Goal: Task Accomplishment & Management: Manage account settings

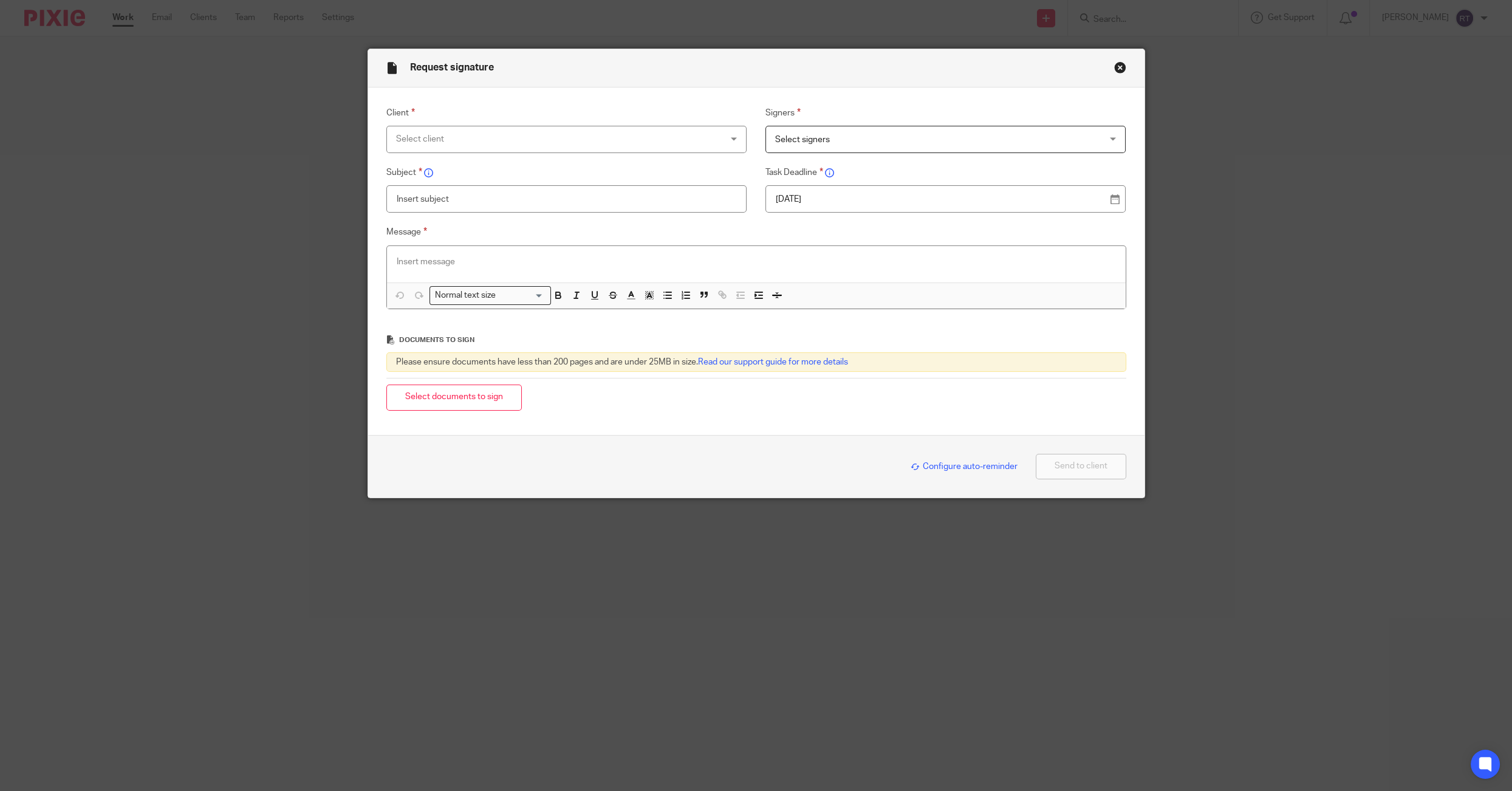
click at [587, 141] on div "Select client" at bounding box center [536, 139] width 280 height 26
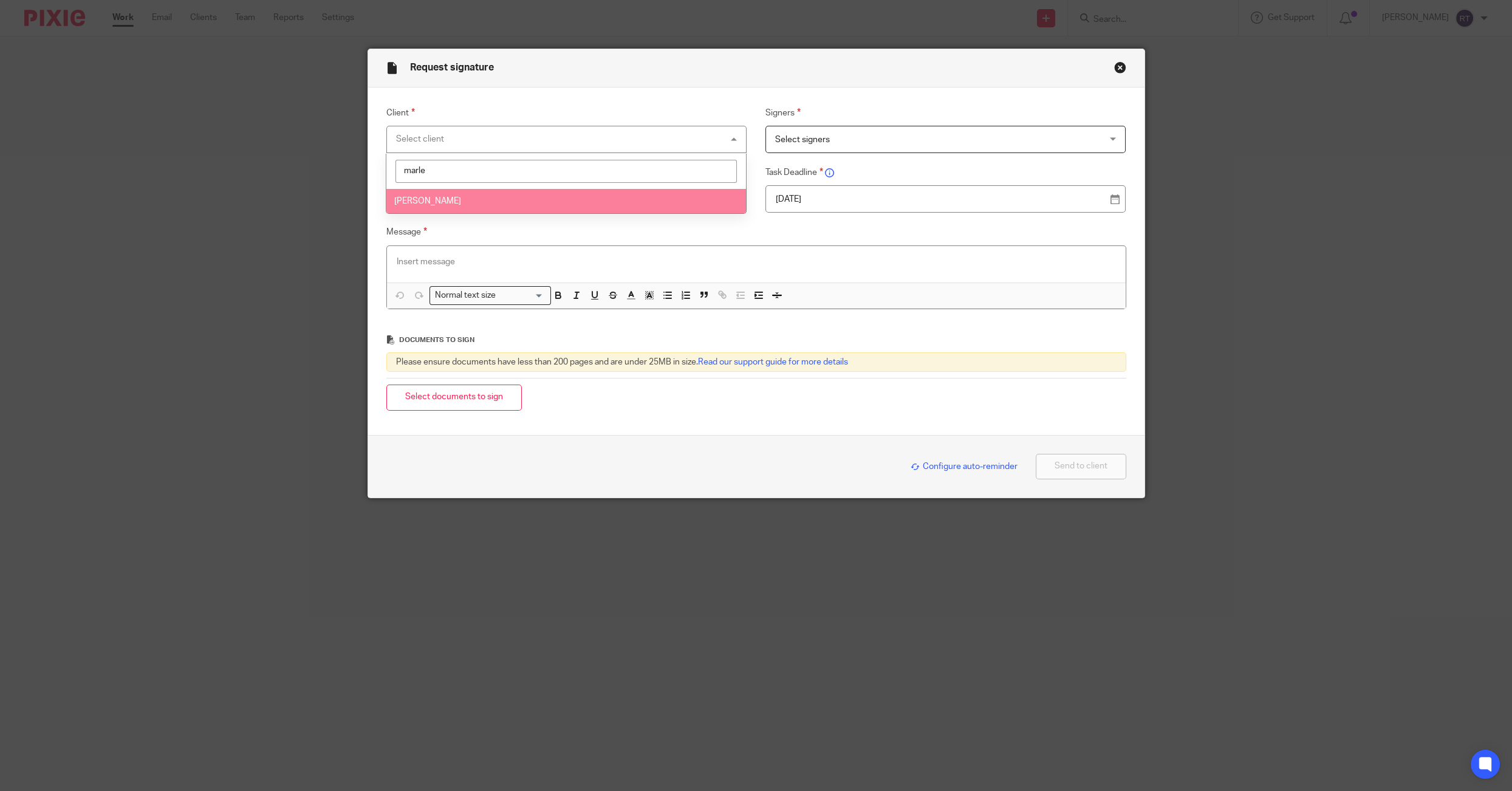
type input "marle"
click at [560, 204] on li "[PERSON_NAME]" at bounding box center [566, 201] width 360 height 25
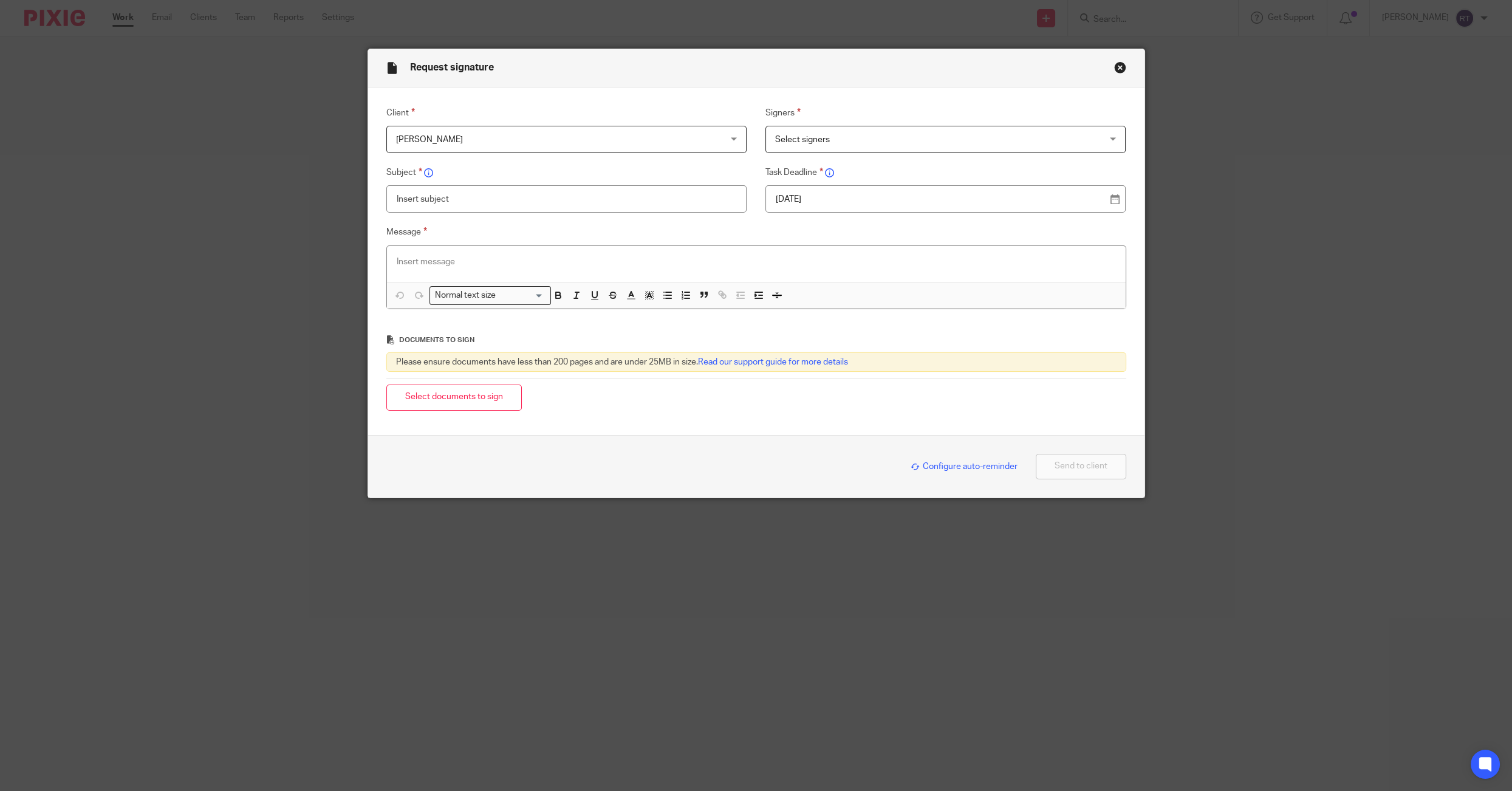
click at [817, 146] on span "Select signers" at bounding box center [915, 139] width 280 height 26
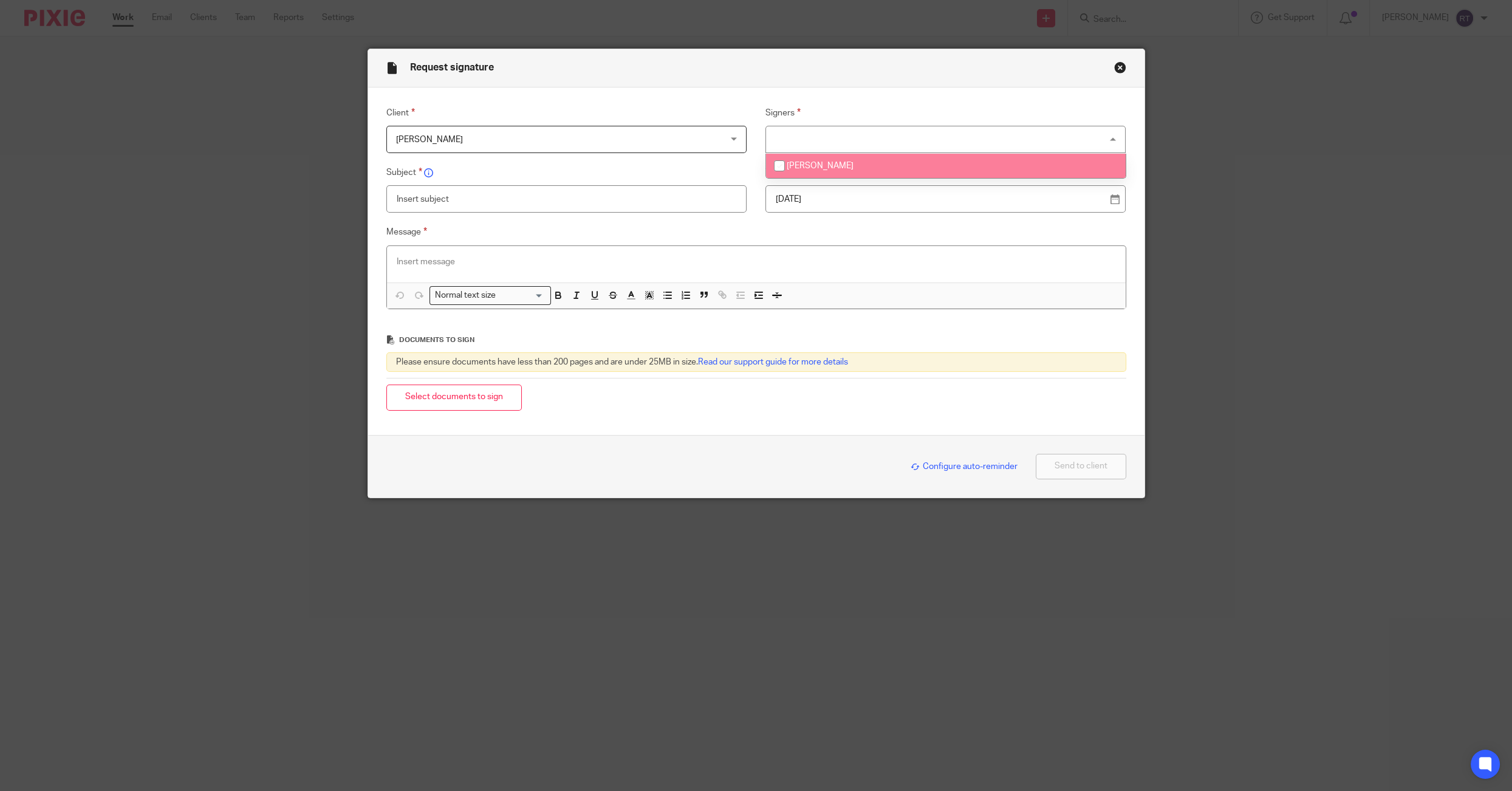
click at [813, 164] on span "[PERSON_NAME]" at bounding box center [820, 165] width 67 height 8
checkbox input "true"
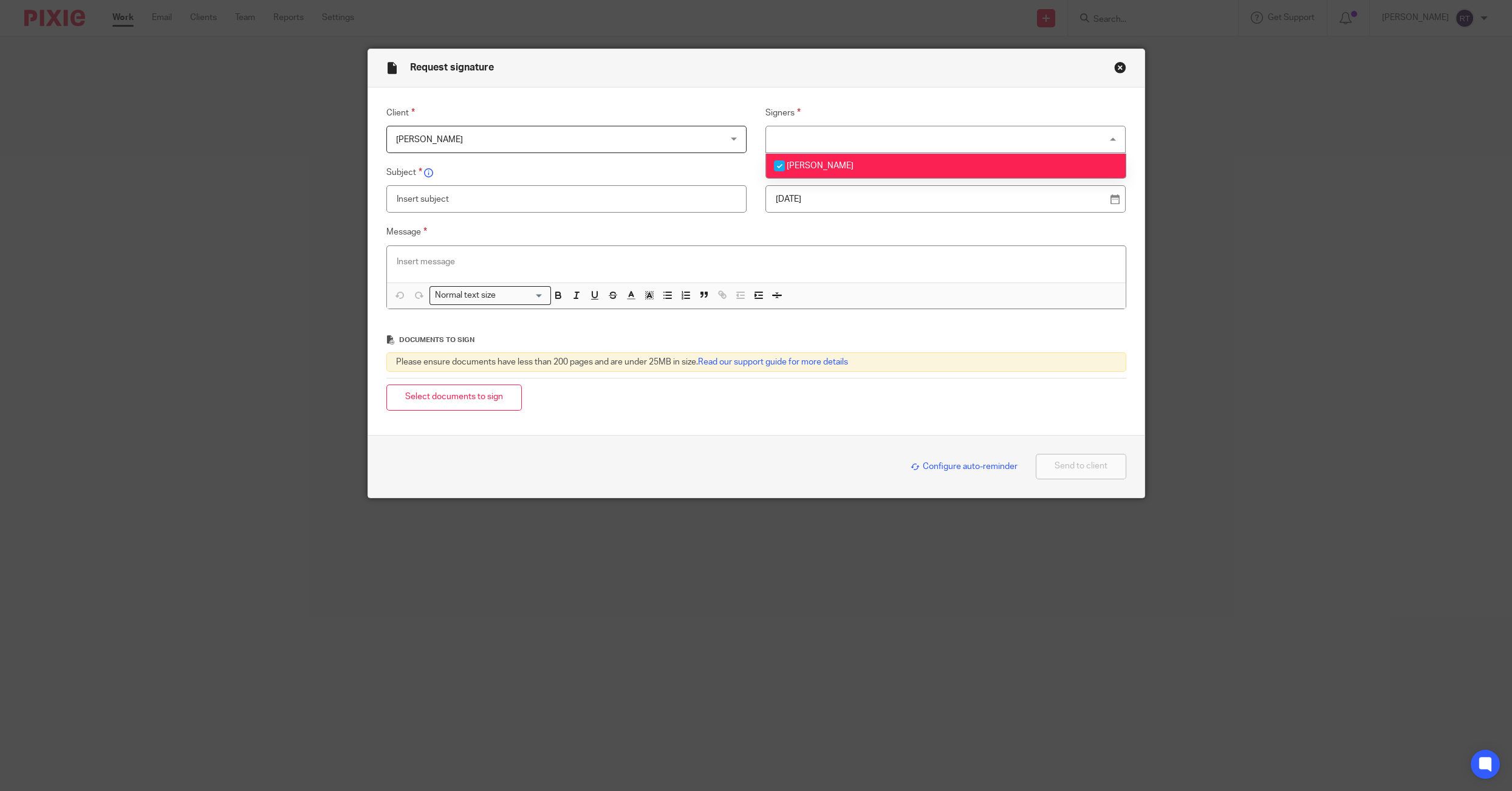
click at [690, 190] on input "text" at bounding box center [567, 199] width 360 height 27
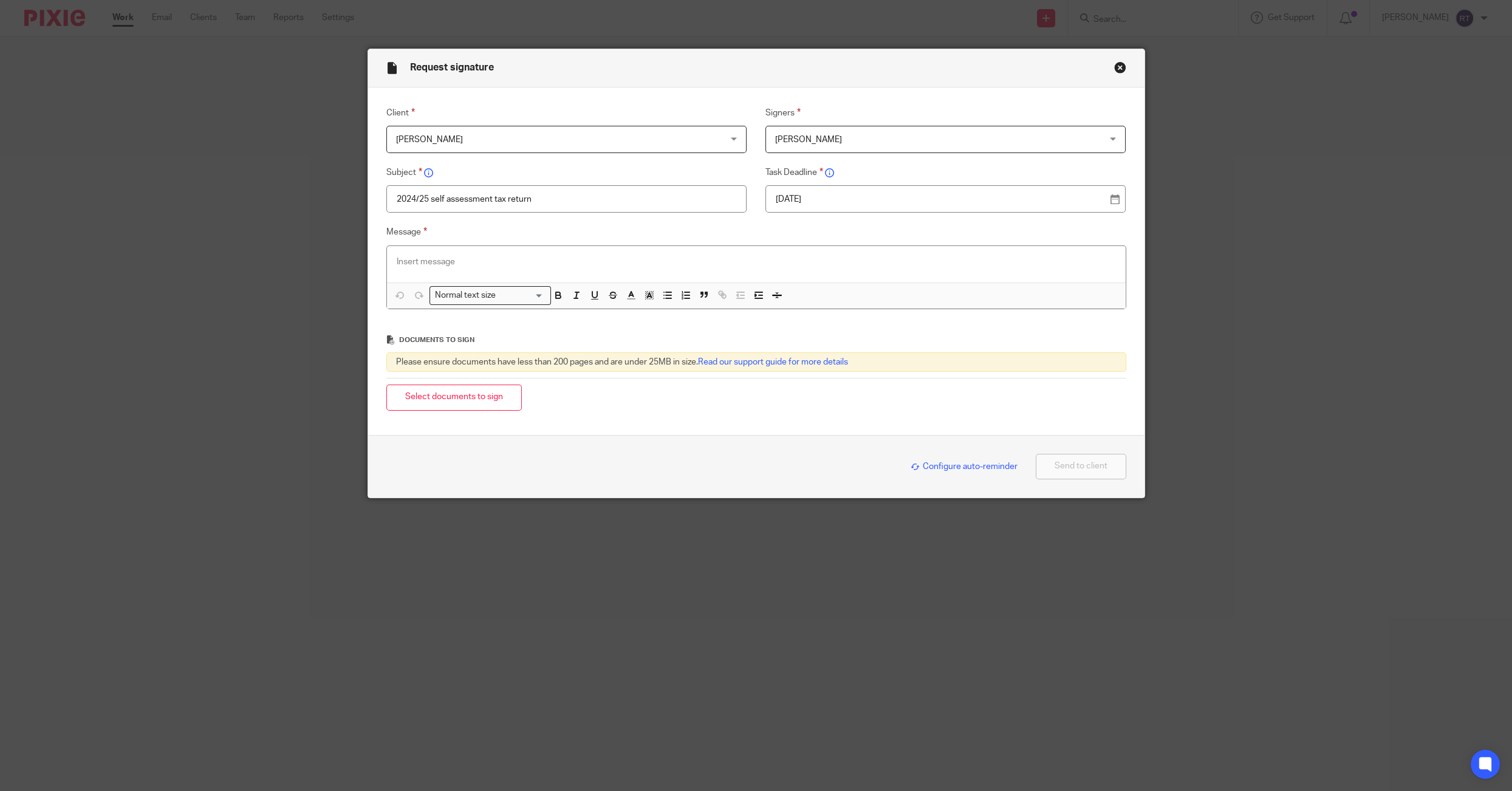
type input "2024/25 self assessment tax return"
click at [909, 206] on div "15 Sep 2025" at bounding box center [946, 199] width 360 height 27
click at [883, 195] on p "15 Sep 2025" at bounding box center [941, 199] width 330 height 12
click at [730, 275] on div at bounding box center [757, 264] width 739 height 36
paste div
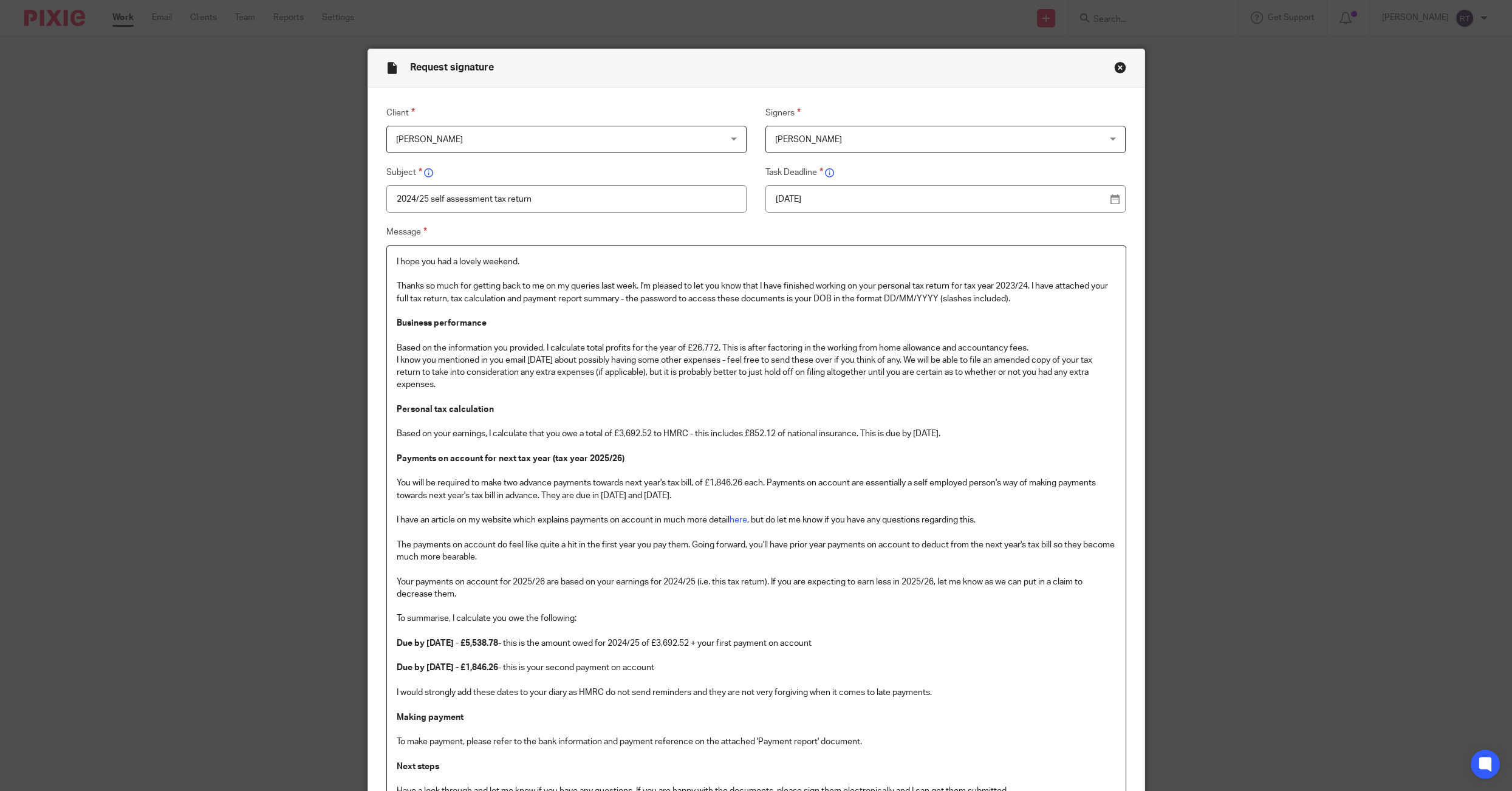
click at [398, 263] on p "I hope you had a lovely weekend." at bounding box center [757, 261] width 720 height 12
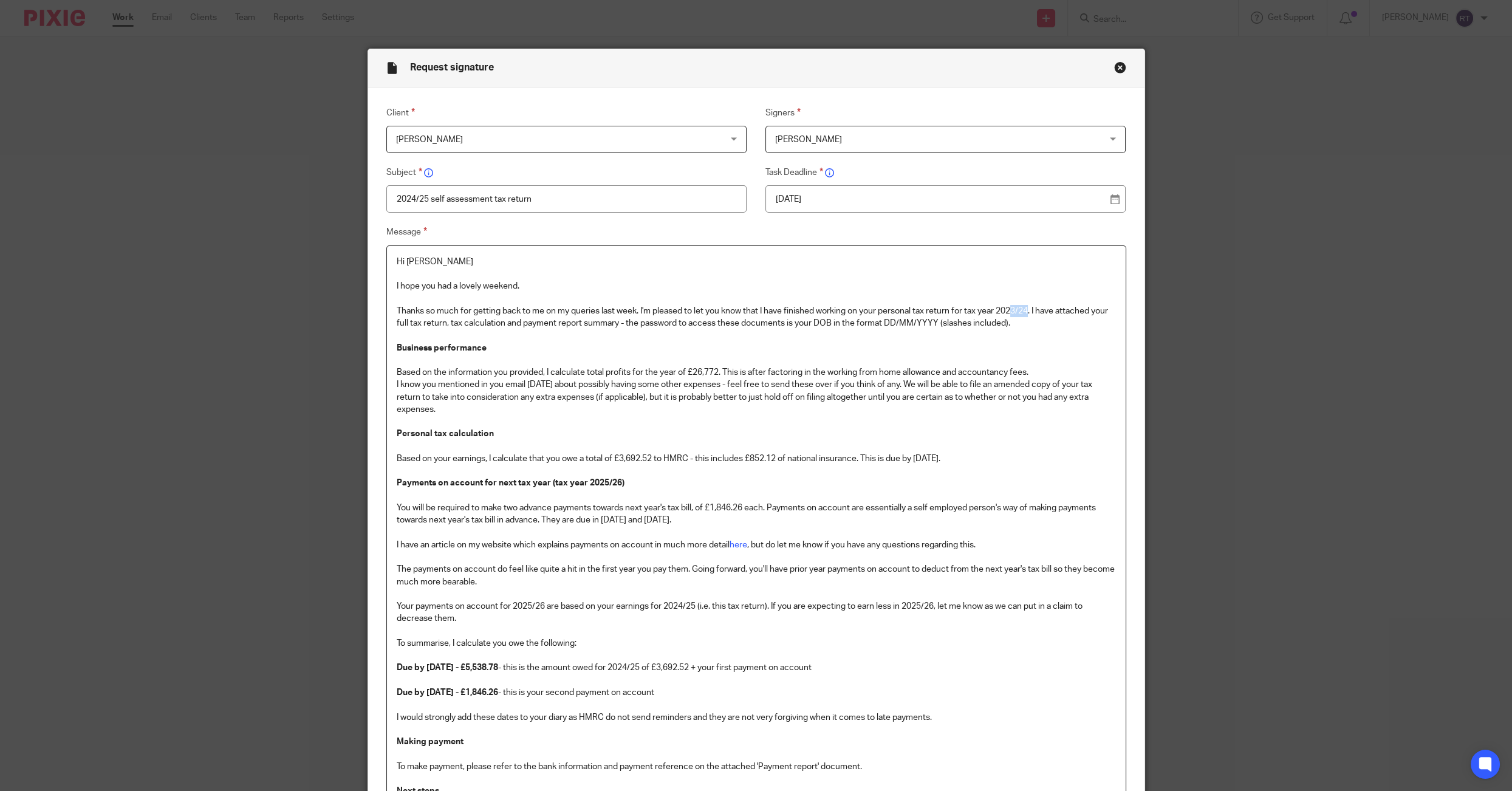
drag, startPoint x: 1015, startPoint y: 311, endPoint x: 1033, endPoint y: 311, distance: 18.0
click at [1033, 311] on p "Thanks so much for getting back to me on my queries last week. I'm pleased to l…" at bounding box center [757, 335] width 720 height 86
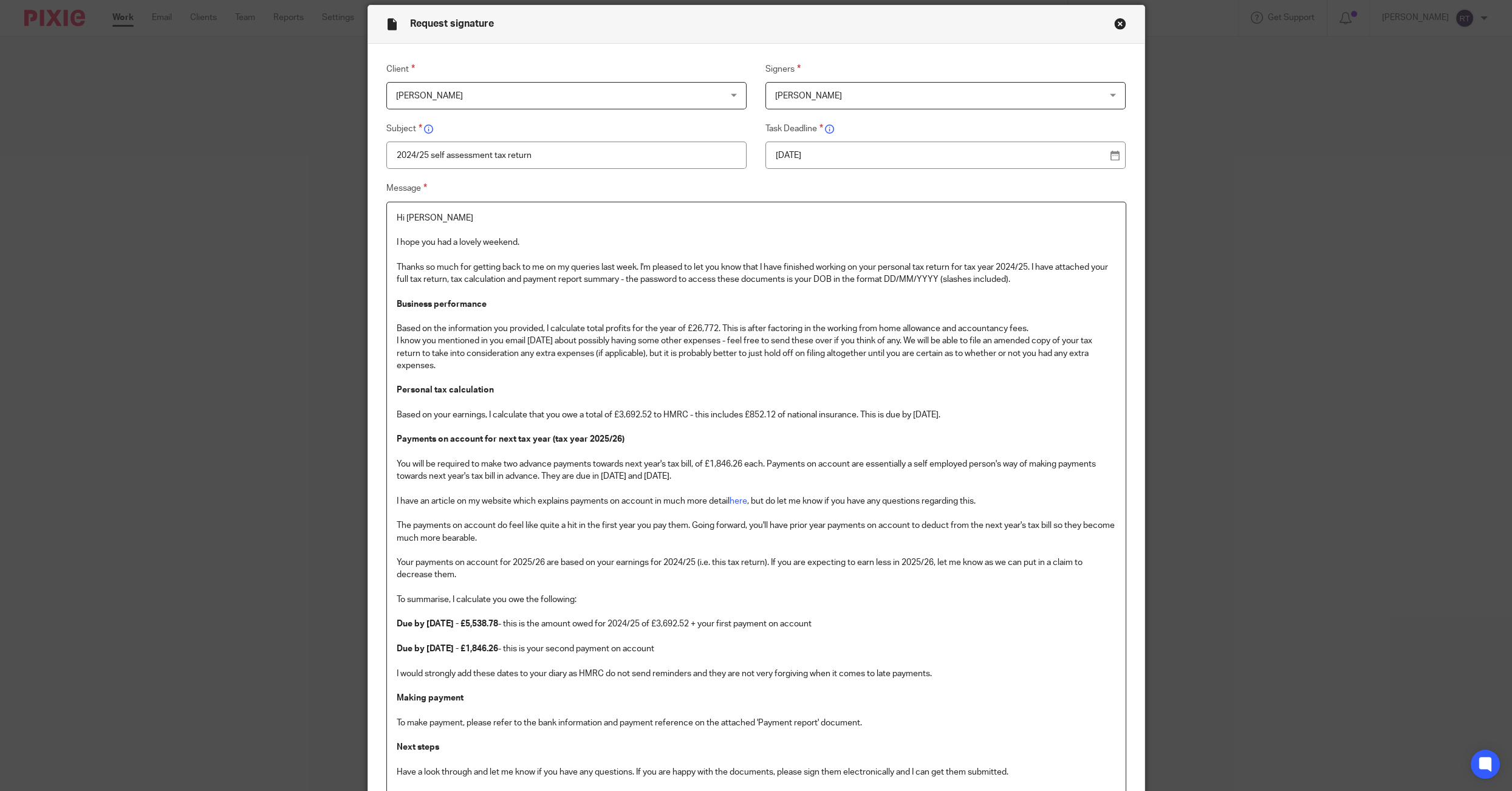
scroll to position [56, 0]
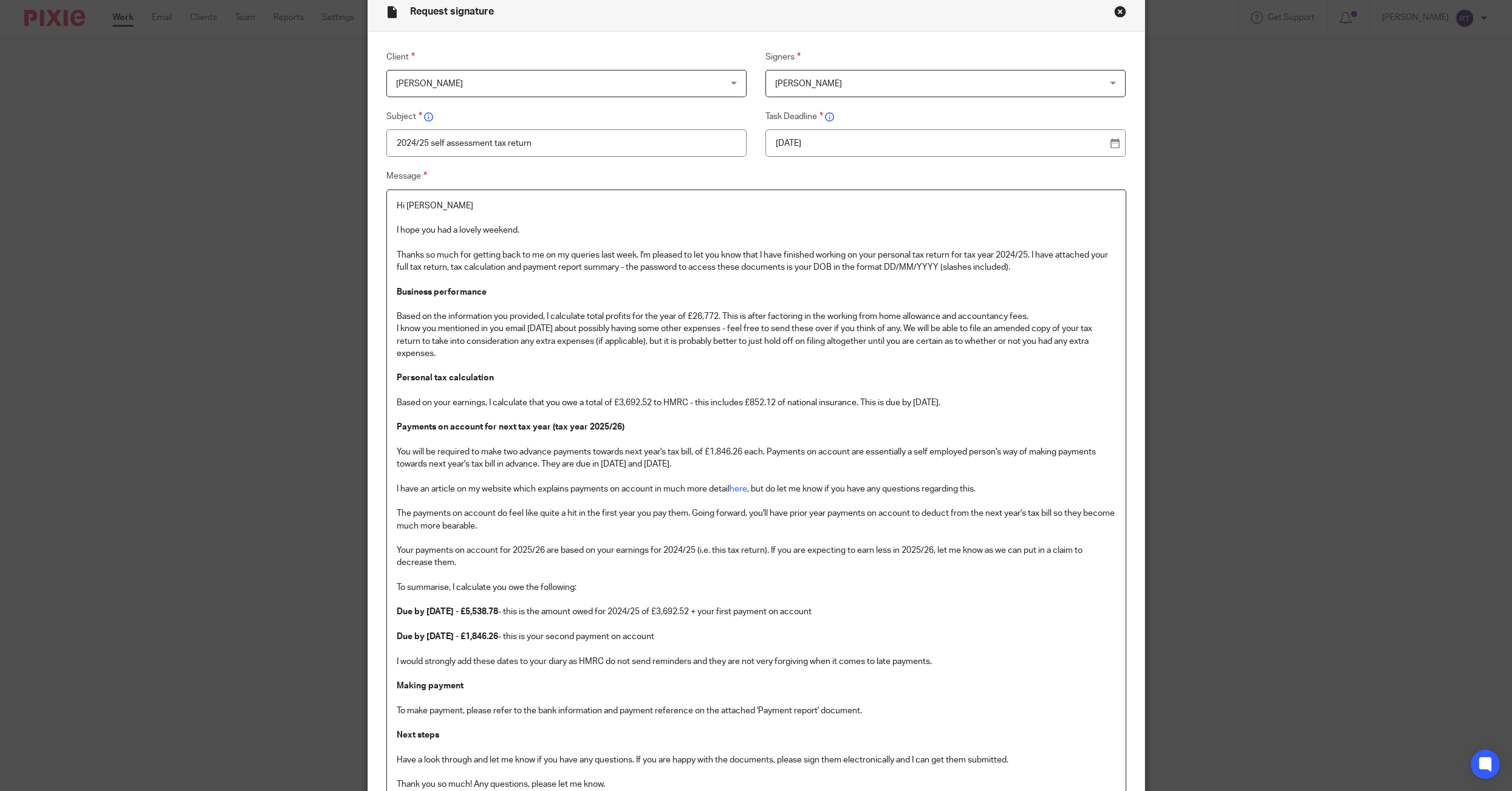
click at [707, 315] on p "Thanks so much for getting back to me on my queries last week. I'm pleased to l…" at bounding box center [757, 280] width 720 height 86
drag, startPoint x: 727, startPoint y: 318, endPoint x: 729, endPoint y: 352, distance: 34.1
click at [729, 352] on div "Hi Marlena I hope you had a lovely weekend. Thanks so much for getting back to …" at bounding box center [757, 516] width 739 height 652
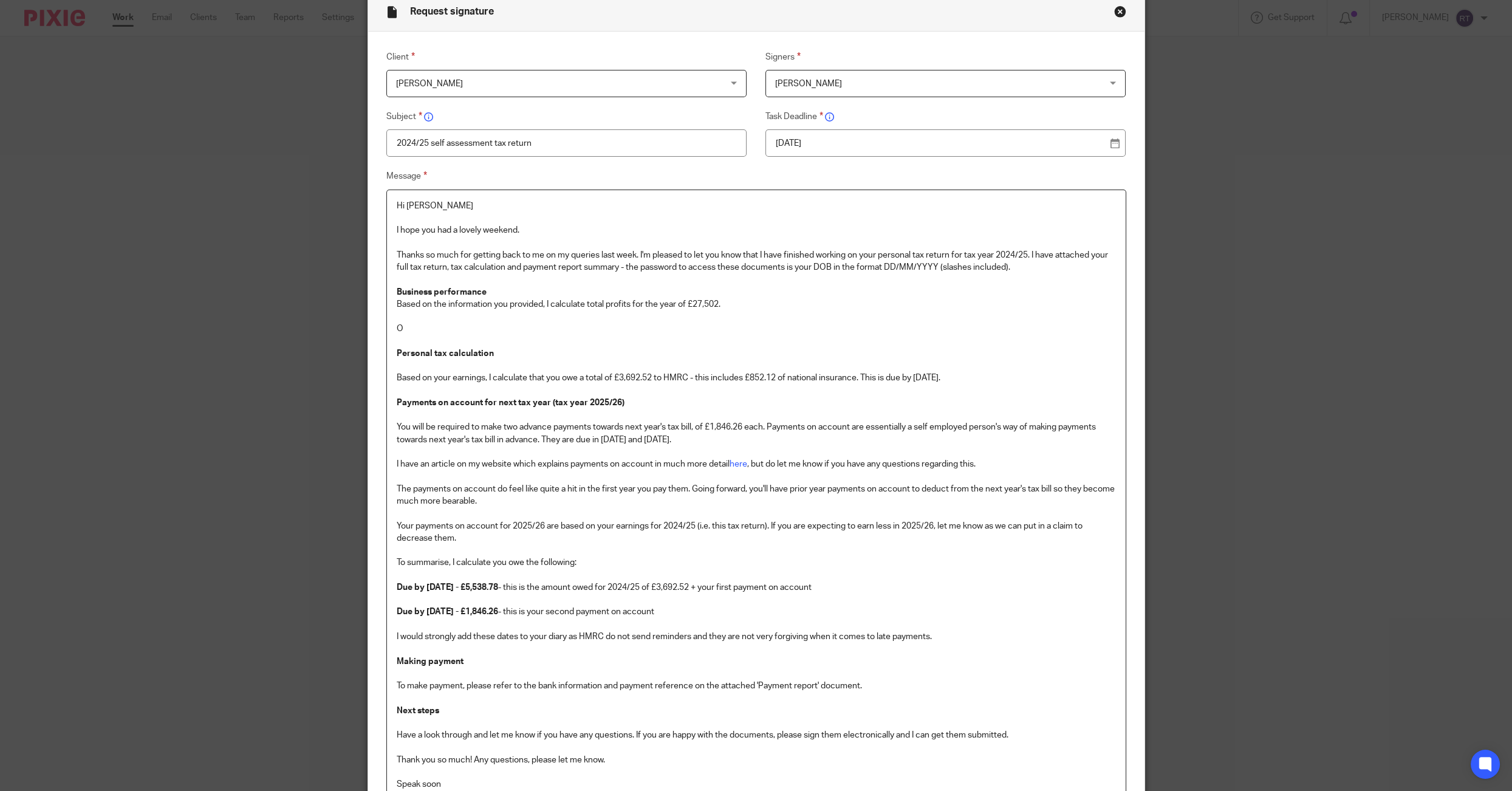
click at [681, 289] on p "Thanks so much for getting back to me on my queries last week. I'm pleased to l…" at bounding box center [757, 274] width 720 height 74
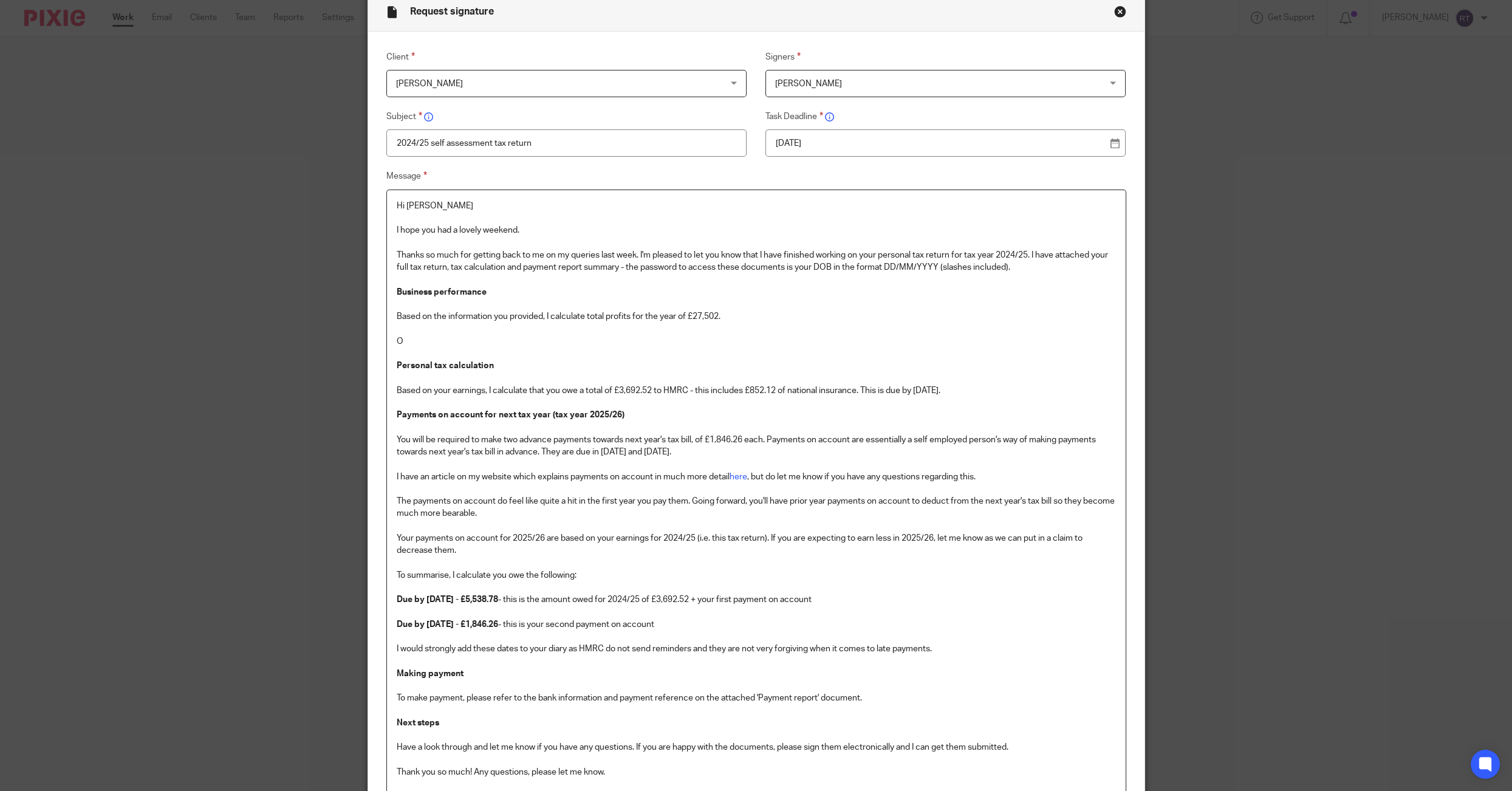
click at [594, 338] on p "O" at bounding box center [757, 341] width 720 height 12
click at [638, 392] on p "Personal tax calculation Based on your earnings, I calculate that you owe a tot…" at bounding box center [757, 390] width 720 height 61
click at [638, 392] on strong "5,134.12" at bounding box center [635, 390] width 33 height 8
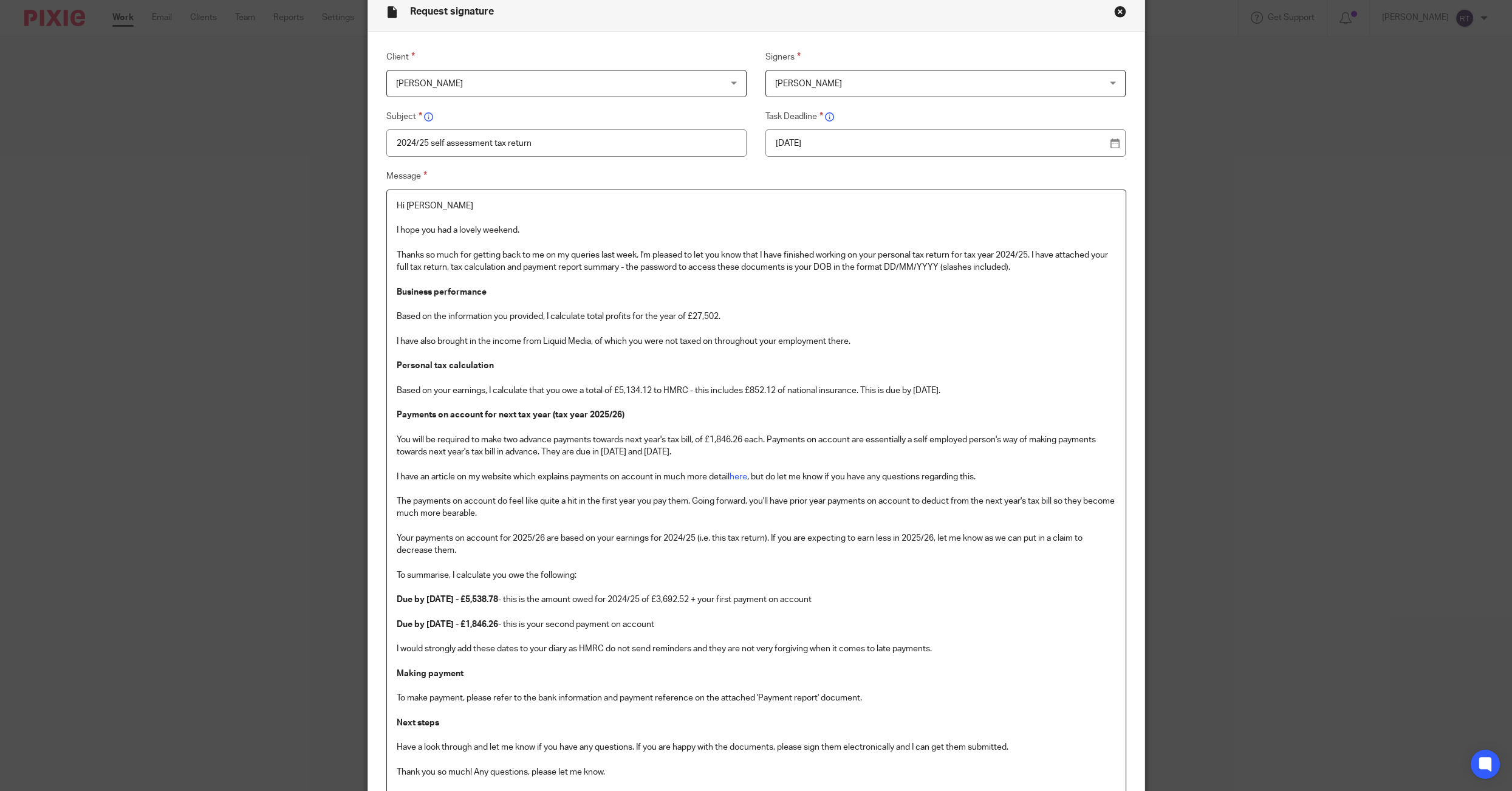
click at [729, 436] on p "You will be required to make two advance payments towards next year's tax bill,…" at bounding box center [757, 440] width 720 height 37
click at [693, 478] on p "I have an article on my website which explains payments on account in much more…" at bounding box center [757, 477] width 720 height 12
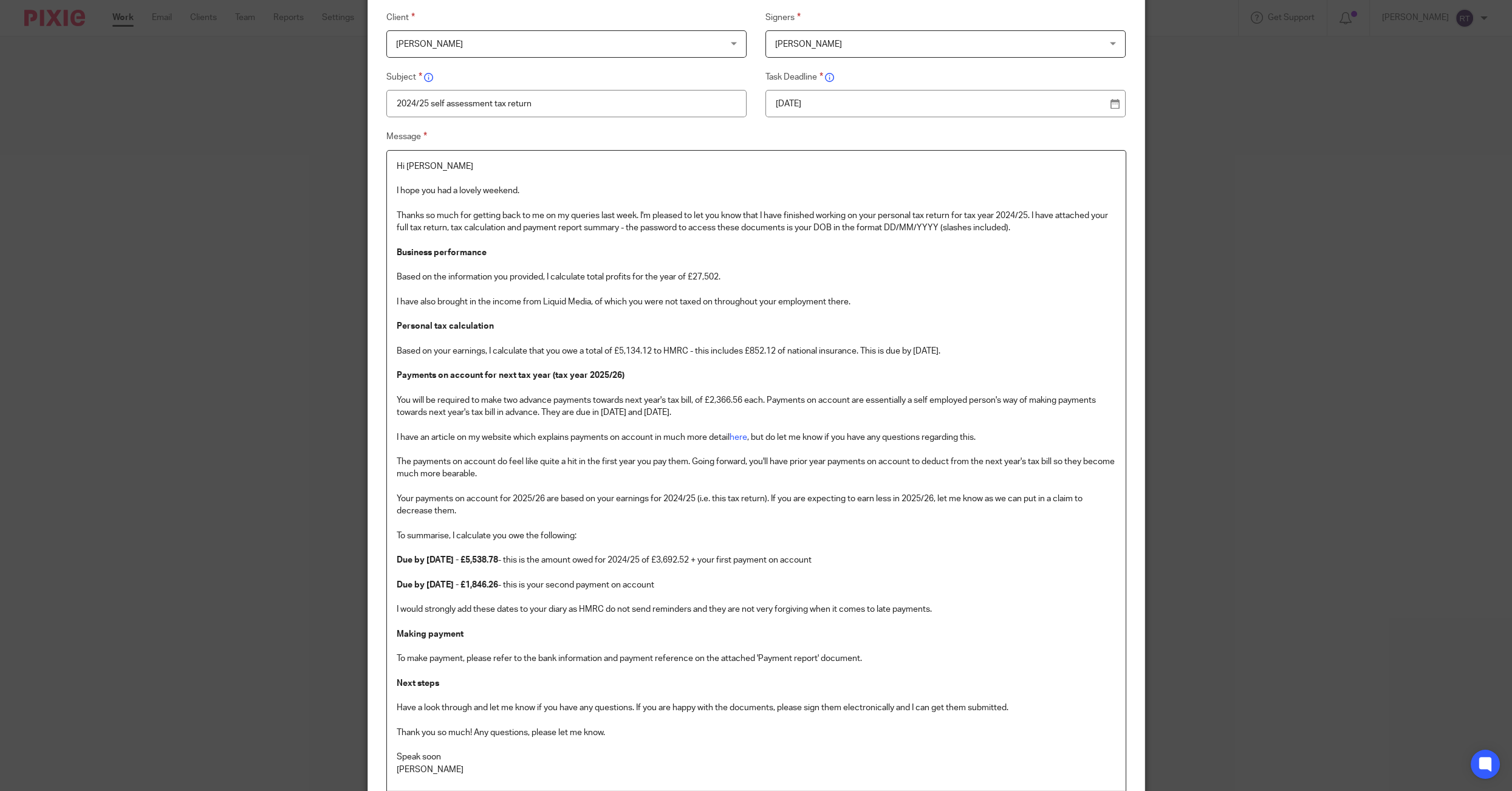
scroll to position [223, 0]
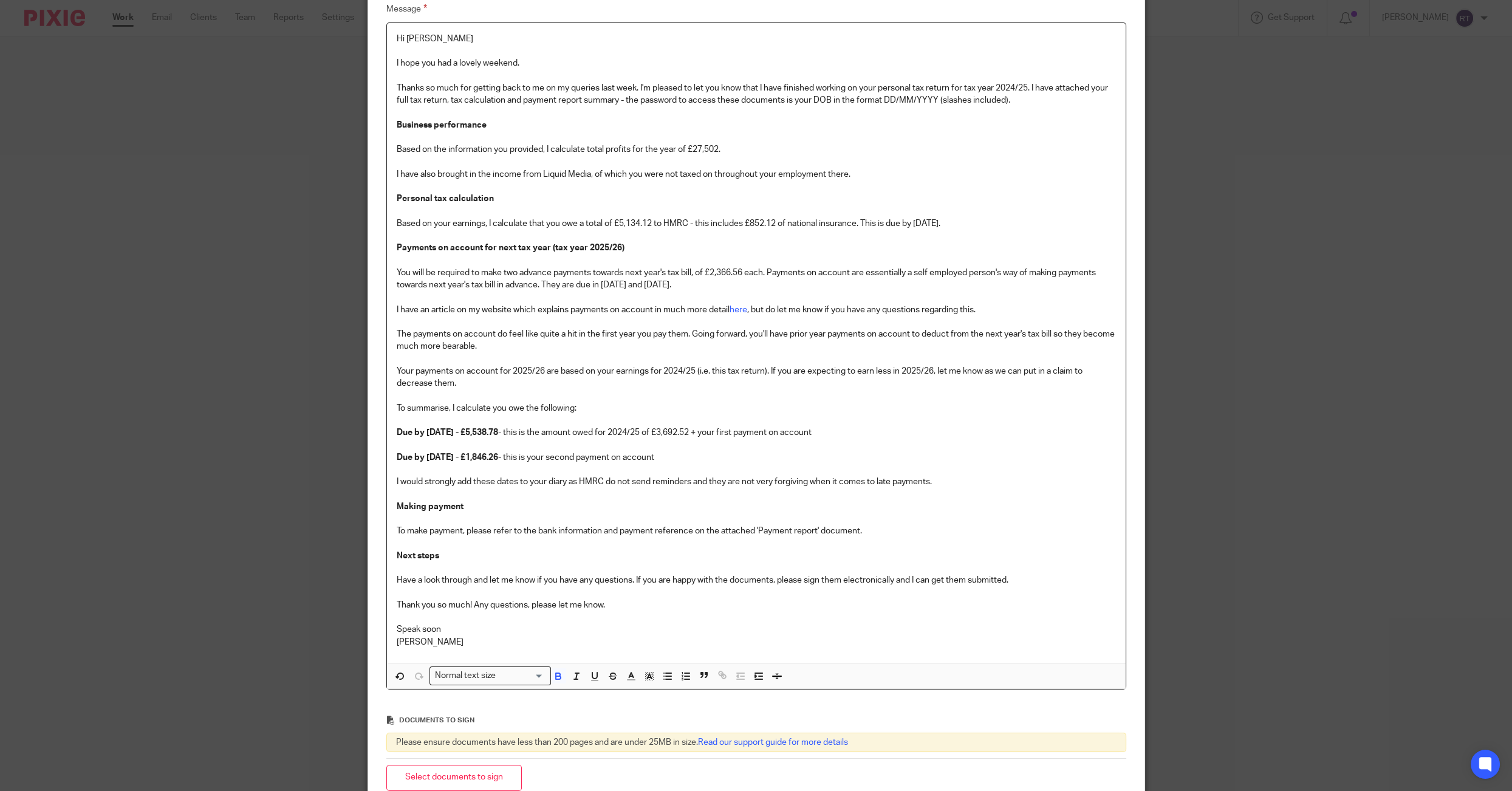
click at [498, 458] on strong "Due by 31st July 2026 - £1,846.26" at bounding box center [447, 457] width 102 height 8
click at [520, 458] on p "Due by 31st January 2026 - £5,538.78 - this is the amount owed for 2024/25 of £…" at bounding box center [757, 537] width 720 height 222
click at [498, 434] on strong "Due by 31st January 2026 - £5,538.78" at bounding box center [447, 432] width 102 height 8
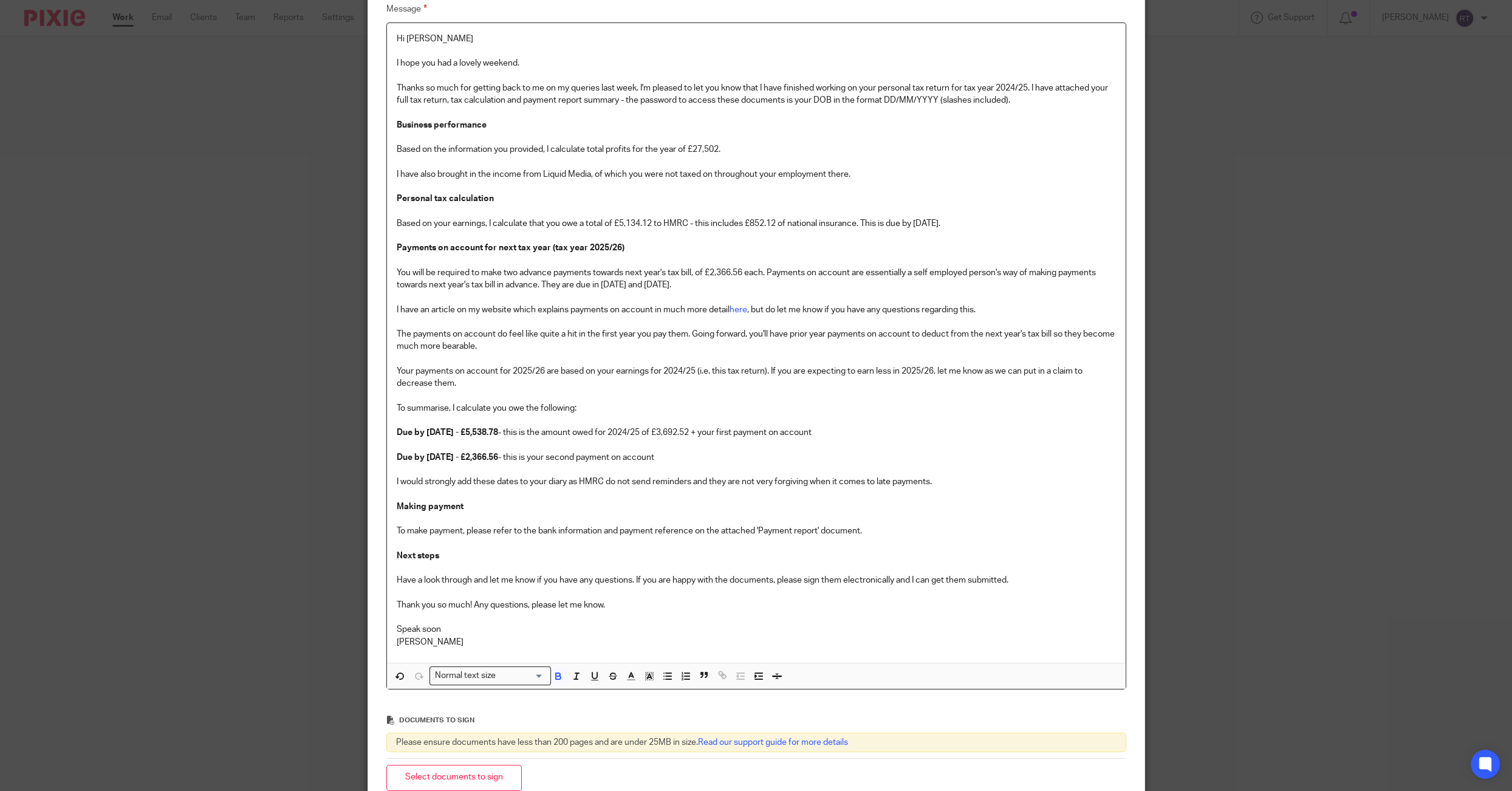
click at [498, 434] on strong "Due by 31st January 2026 - £5,538.78" at bounding box center [447, 432] width 102 height 8
click at [628, 217] on p "Personal tax calculation Based on your earnings, I calculate that you owe a tot…" at bounding box center [757, 223] width 720 height 61
click at [628, 218] on p "Personal tax calculation Based on your earnings, I calculate that you owe a tot…" at bounding box center [757, 223] width 720 height 61
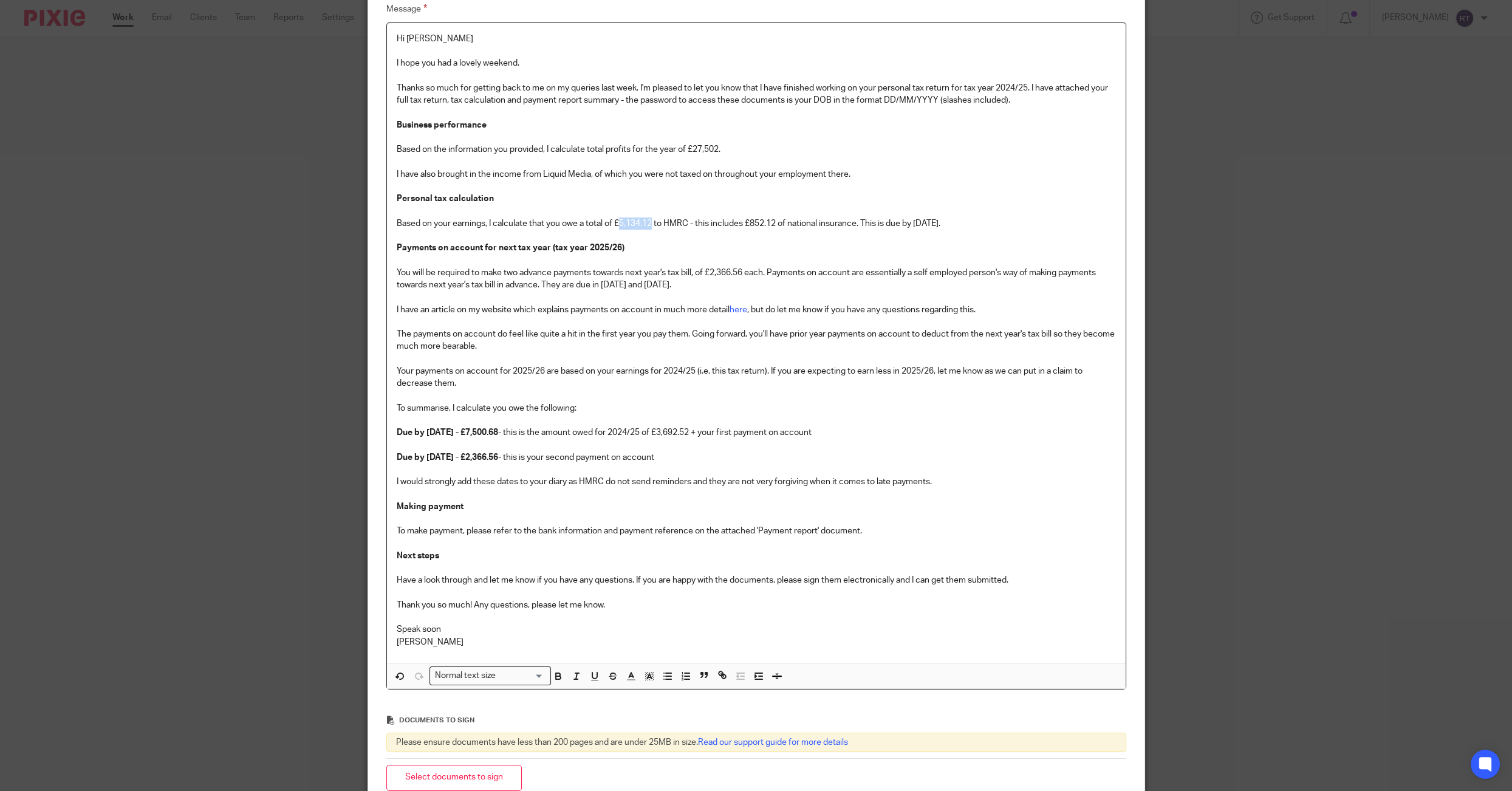
copy p "5,134.12"
click at [734, 429] on p "Due by 31st January 2026 - £7,500.68 - this is the amount owed for 2024/25 of £…" at bounding box center [757, 537] width 720 height 222
click at [691, 491] on p "Due by 31st January 2026 - £7,500.68 - this is the amount owed for 2024/25 of £…" at bounding box center [757, 537] width 720 height 222
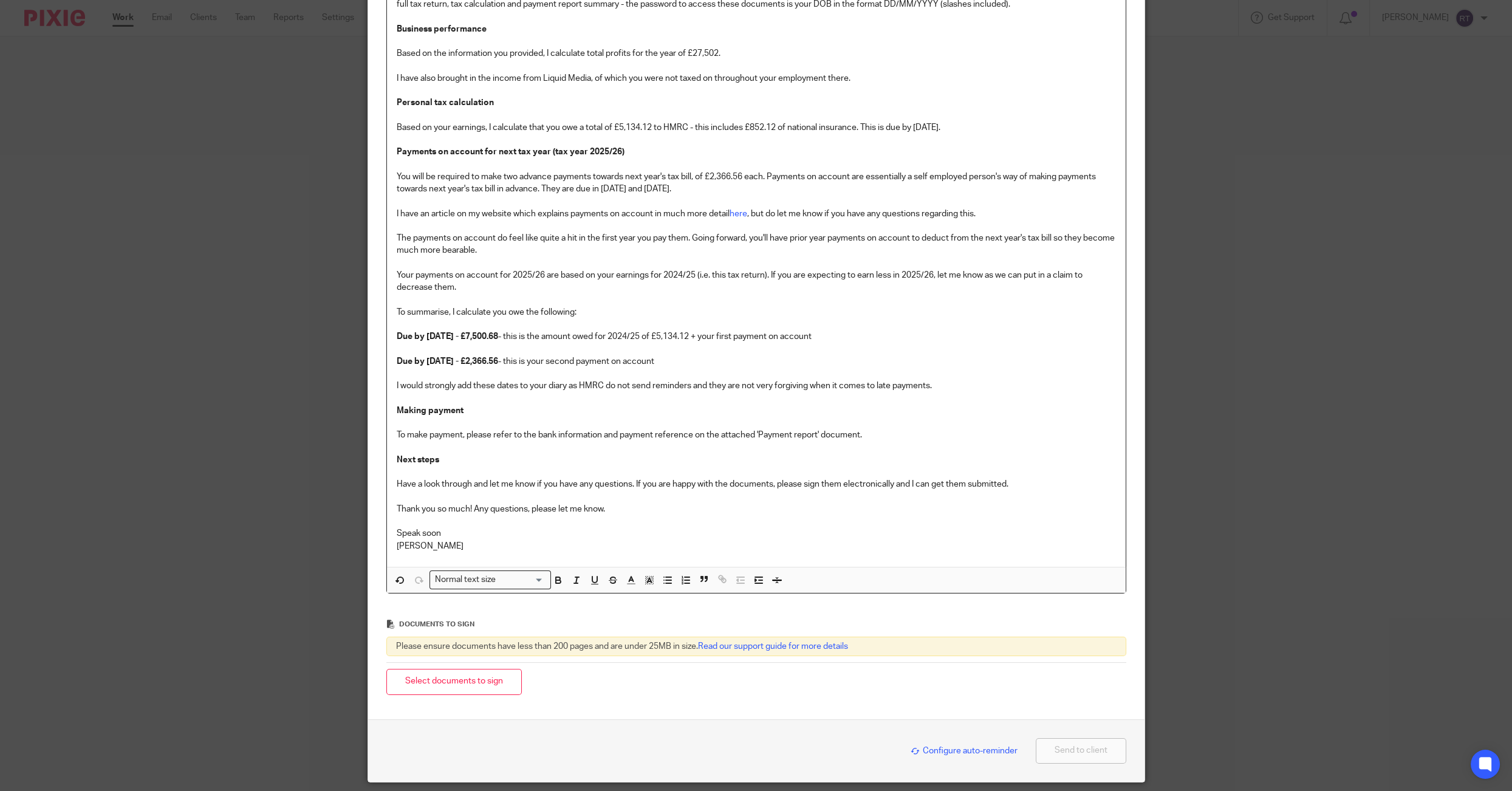
scroll to position [356, 0]
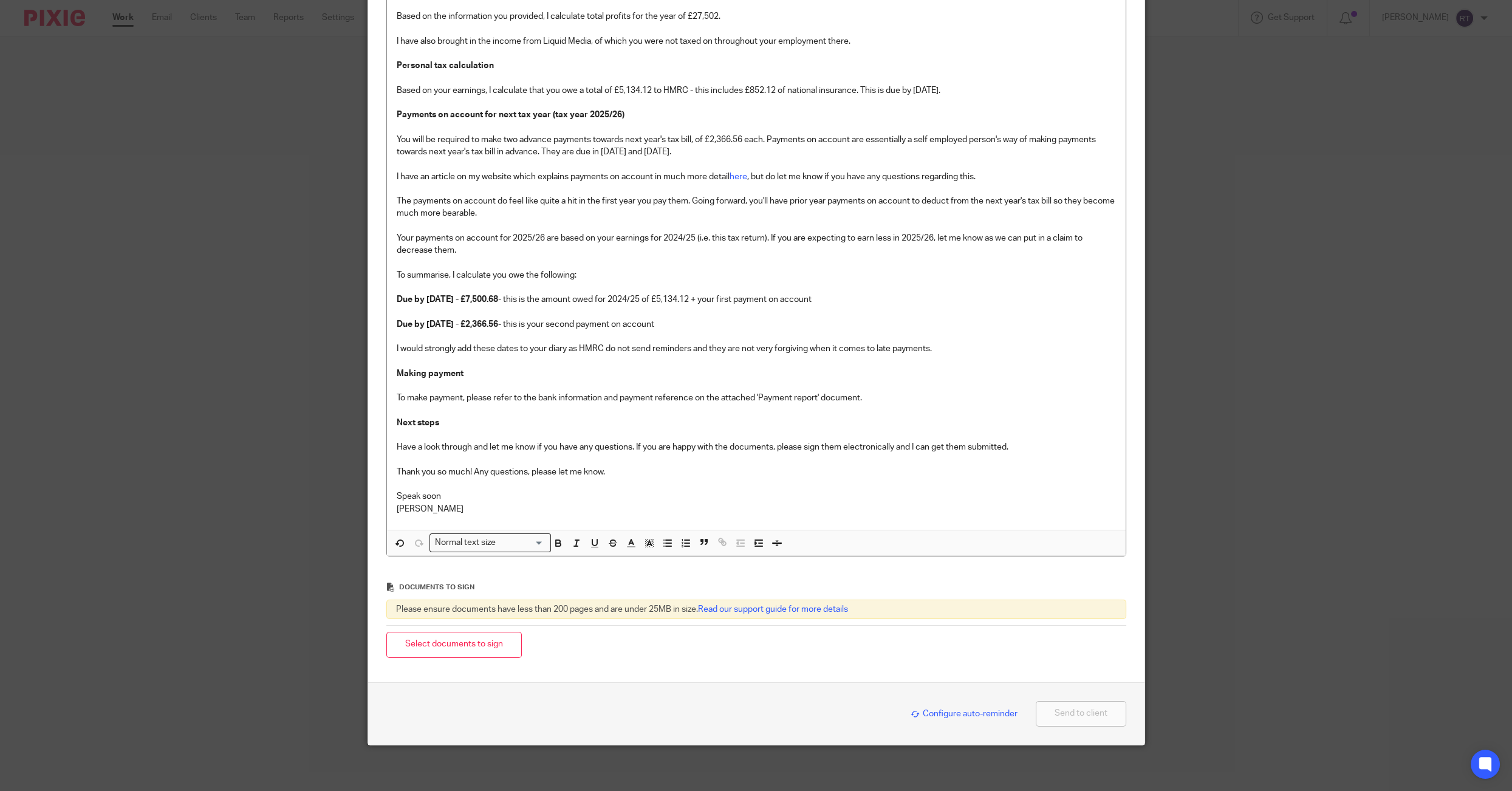
click at [614, 374] on p "Due by 31st January 2026 - £7,500.68 - this is the amount owed for 2024/25 of £…" at bounding box center [757, 404] width 720 height 222
click at [488, 632] on button "Select documents to sign" at bounding box center [454, 645] width 135 height 26
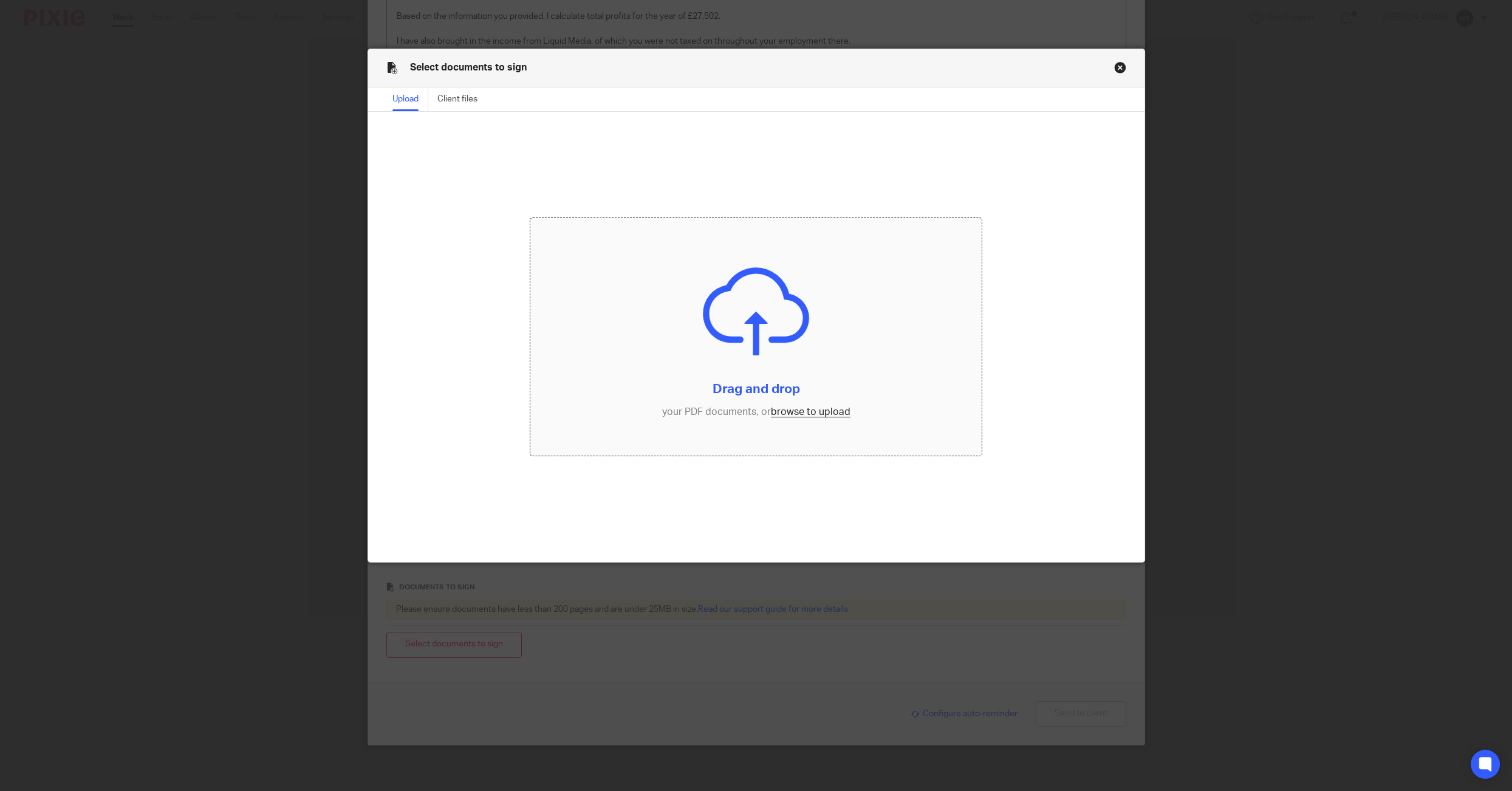
click at [787, 413] on input "file" at bounding box center [756, 336] width 452 height 237
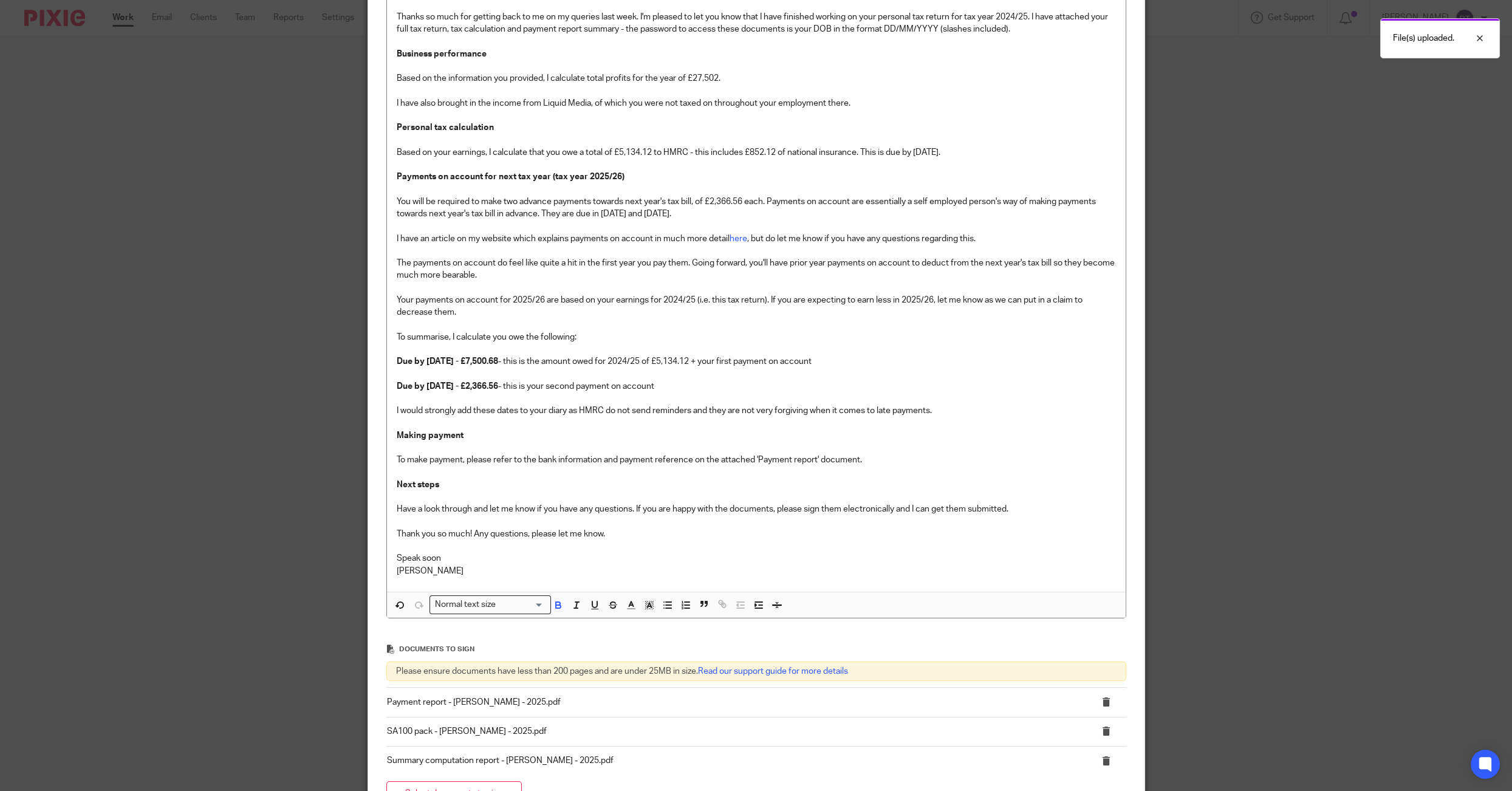
scroll to position [443, 0]
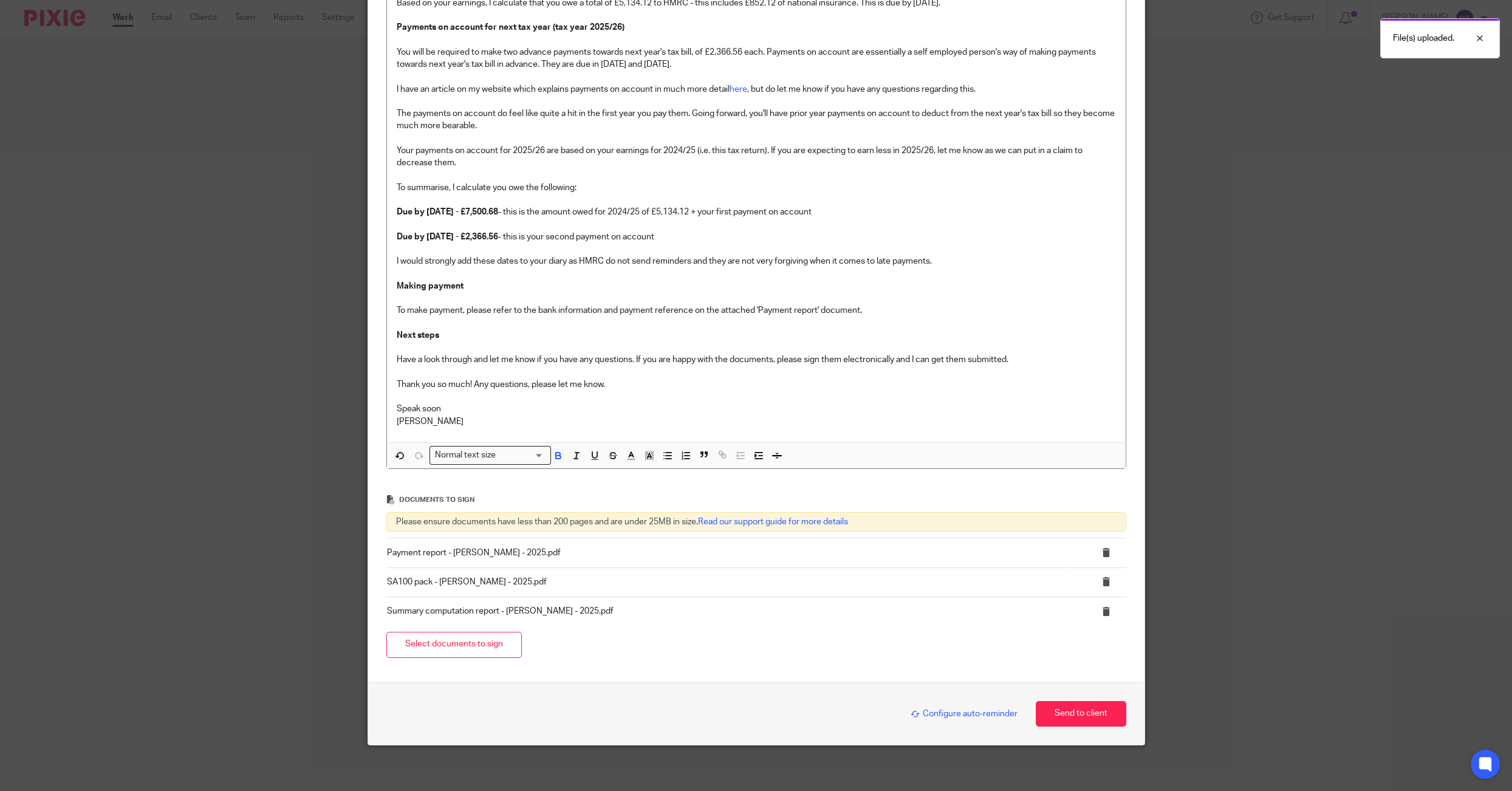
click at [949, 721] on div "Configure auto-reminder Send to client" at bounding box center [757, 714] width 740 height 26
click at [947, 716] on span "Configure auto-reminder" at bounding box center [964, 713] width 107 height 8
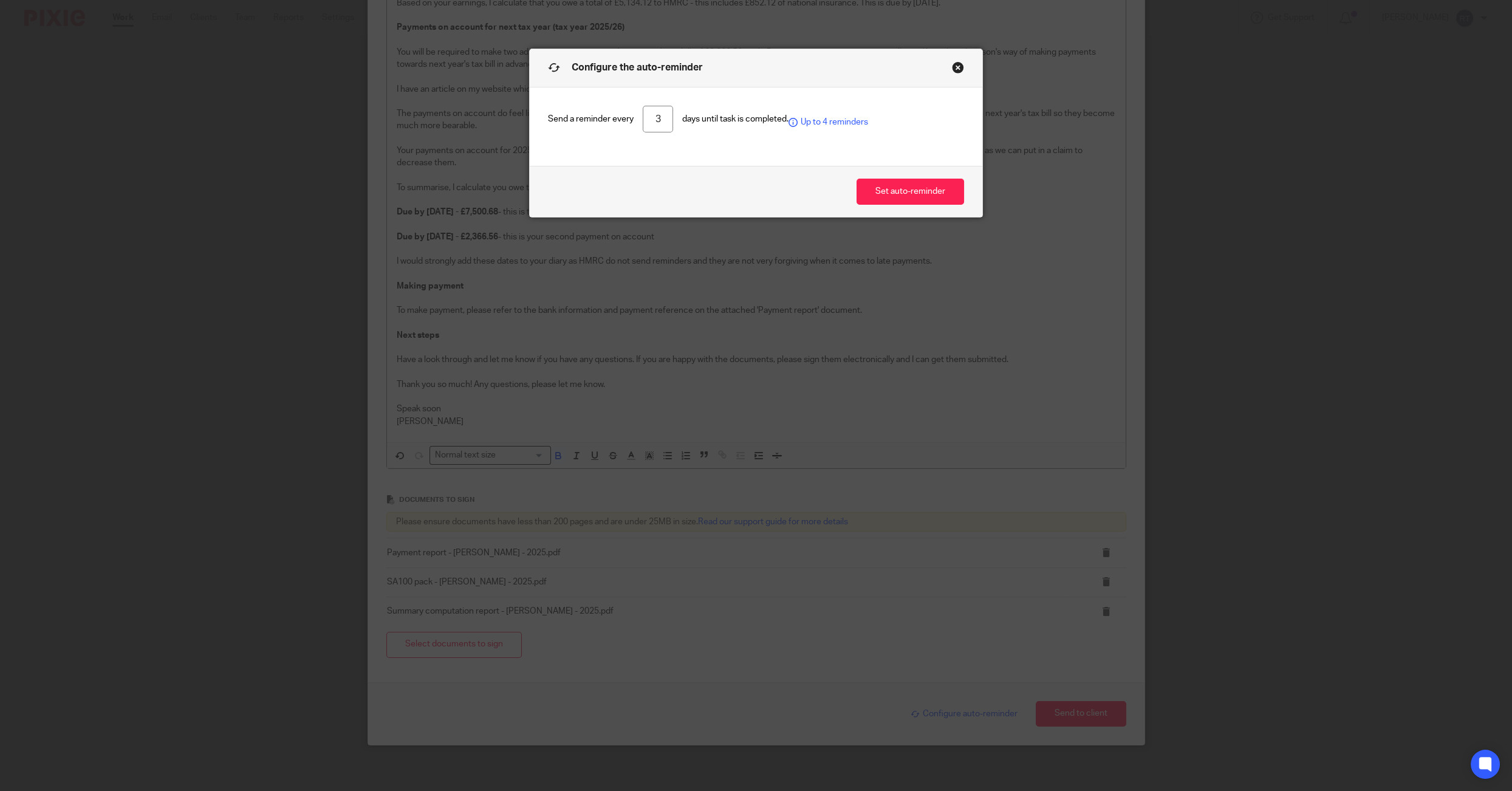
click at [911, 206] on div "Set auto-reminder" at bounding box center [756, 192] width 452 height 51
click at [911, 201] on button "Set auto-reminder" at bounding box center [911, 192] width 107 height 26
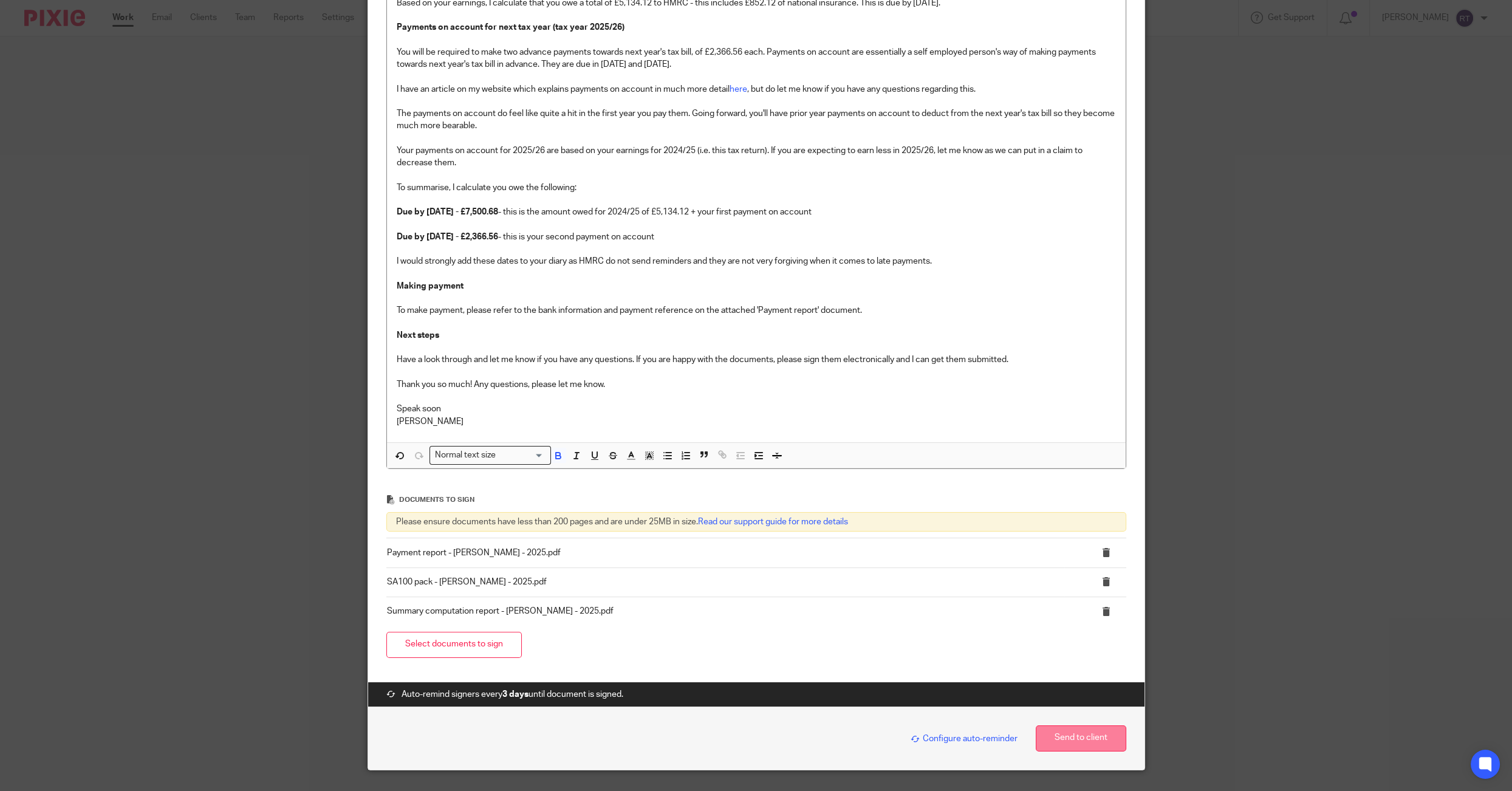
click at [1093, 739] on button "Send to client" at bounding box center [1081, 738] width 91 height 26
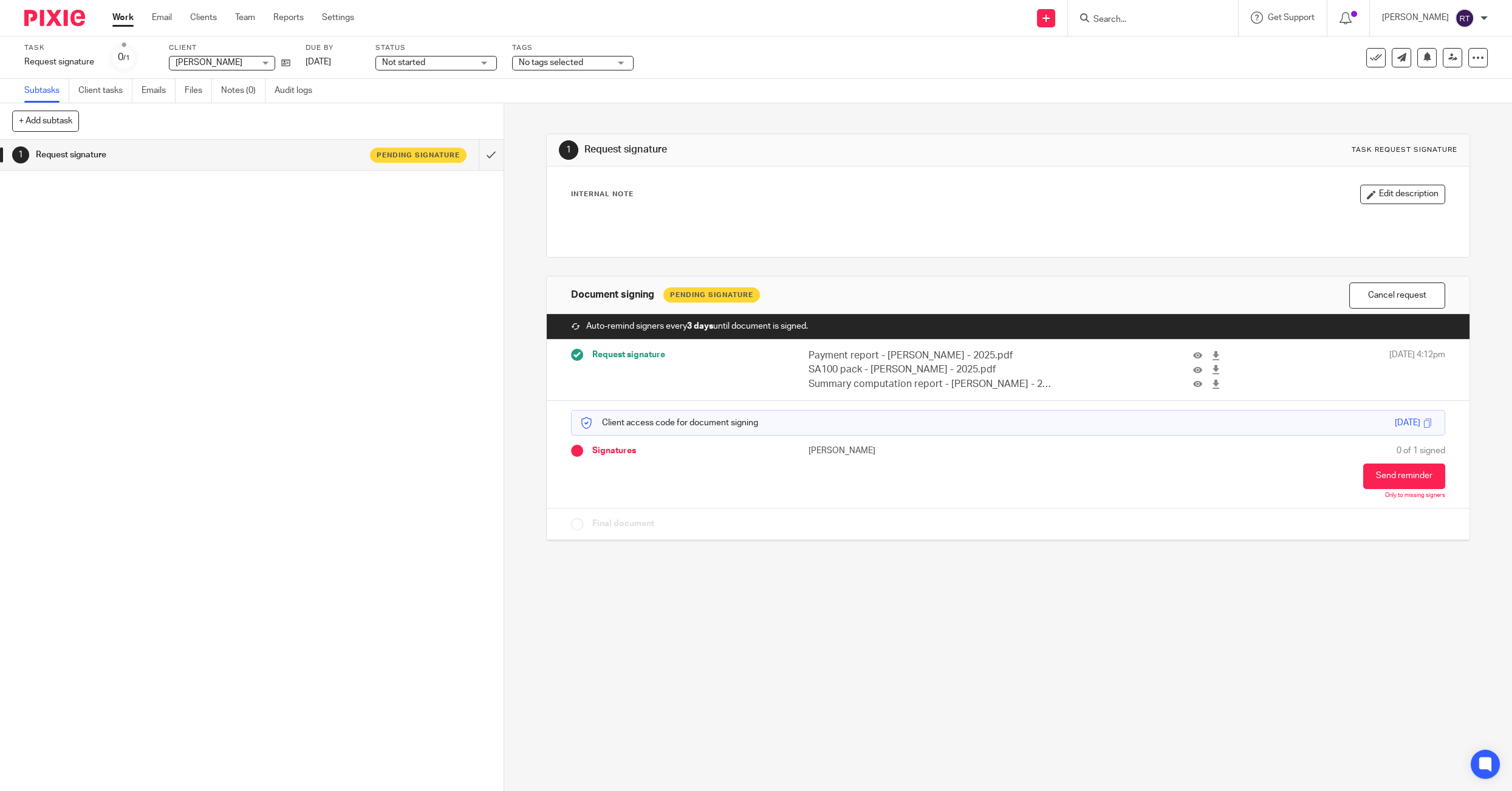
click at [397, 44] on label "Status" at bounding box center [436, 48] width 121 height 10
click at [397, 58] on span "Not started" at bounding box center [404, 62] width 43 height 8
click at [413, 109] on span "In progress" at bounding box center [405, 107] width 43 height 8
click at [599, 59] on span "No tags selected" at bounding box center [564, 63] width 91 height 13
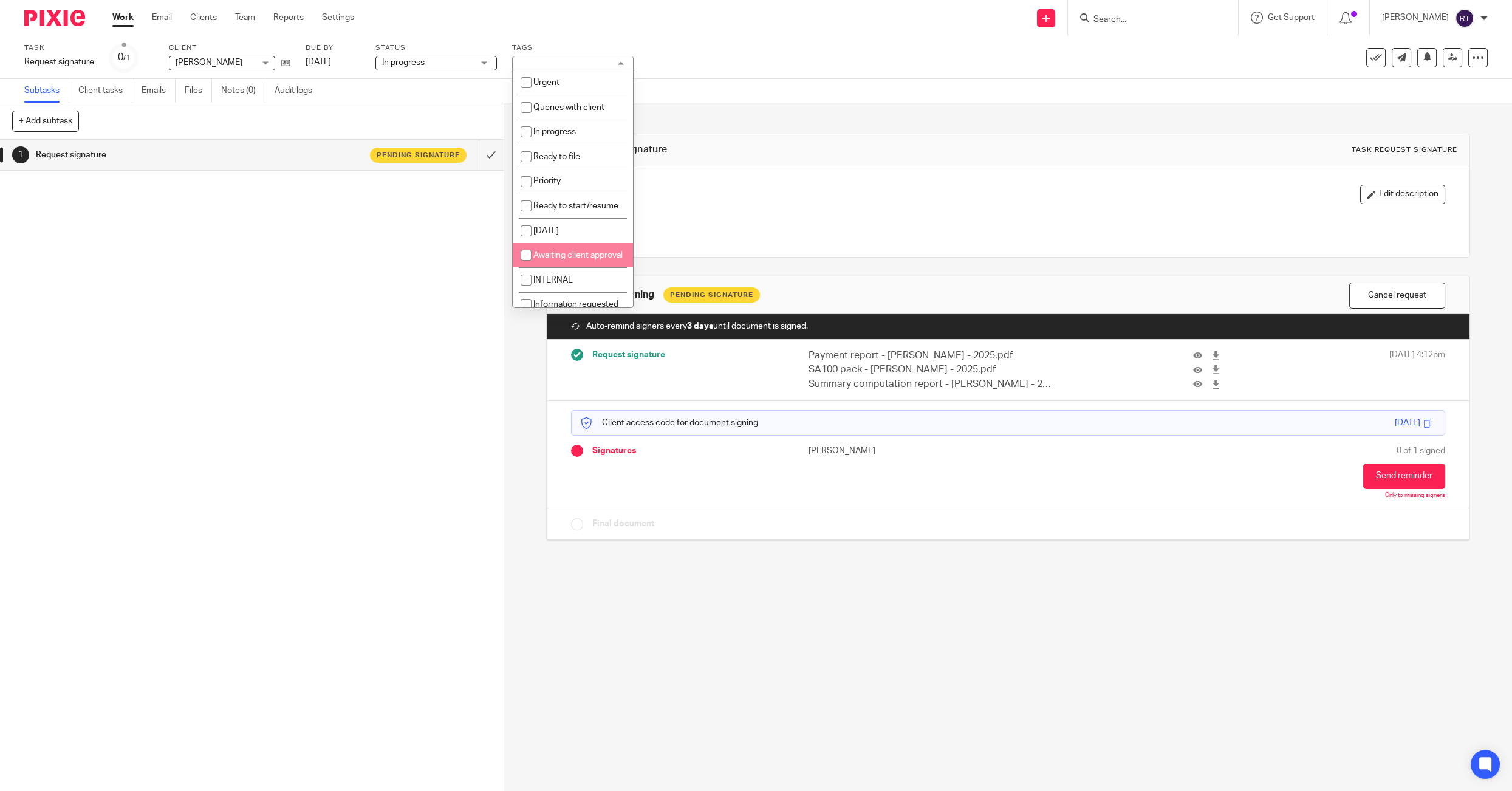
click at [568, 253] on li "Awaiting client approval" at bounding box center [573, 255] width 120 height 25
checkbox input "true"
click at [1451, 47] on div "Task Request signature Save Request signature 0 /1 Client Marlena Jagoda Marlen…" at bounding box center [756, 58] width 1463 height 29
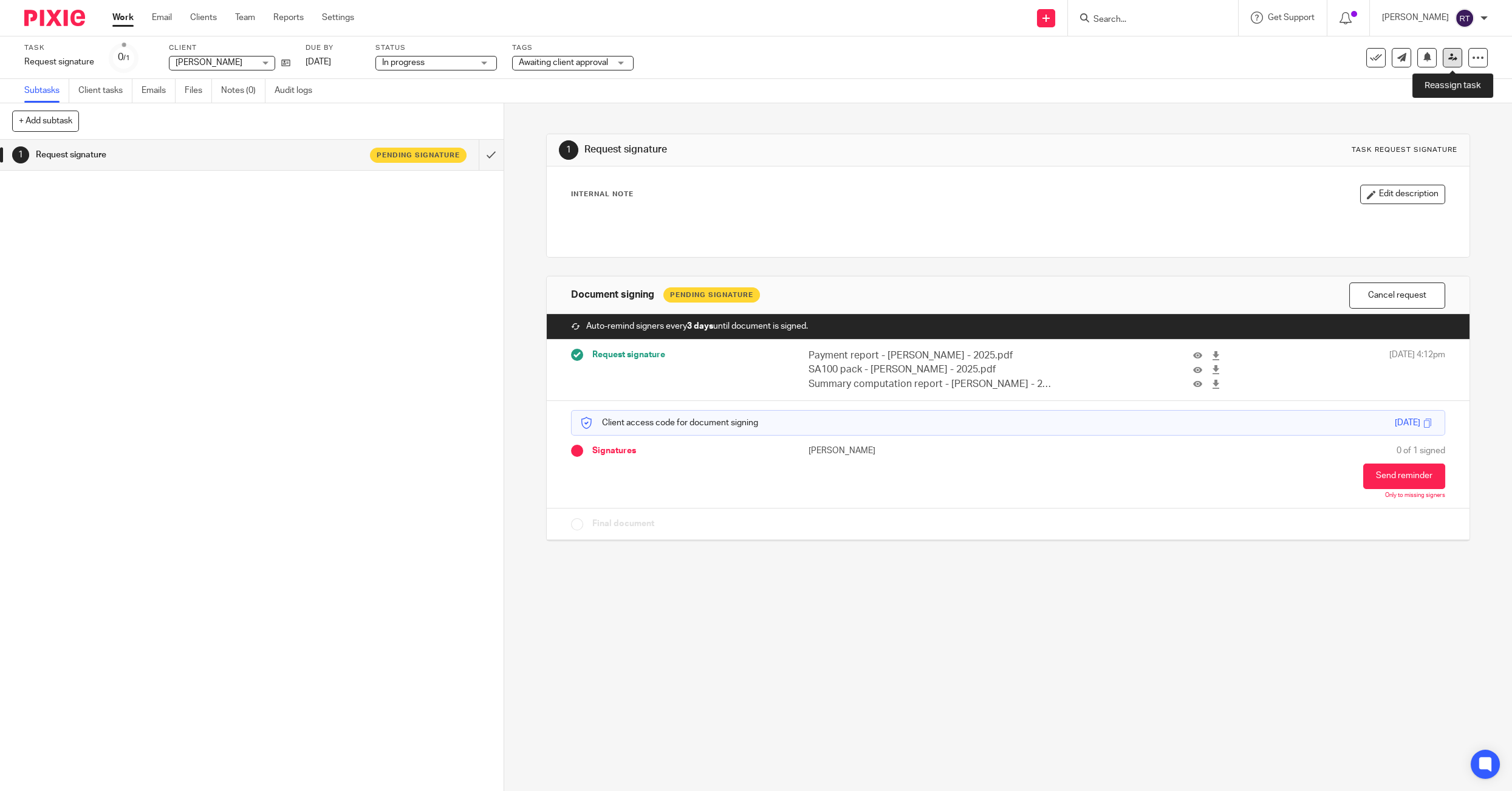
click at [1451, 55] on icon at bounding box center [1453, 58] width 9 height 9
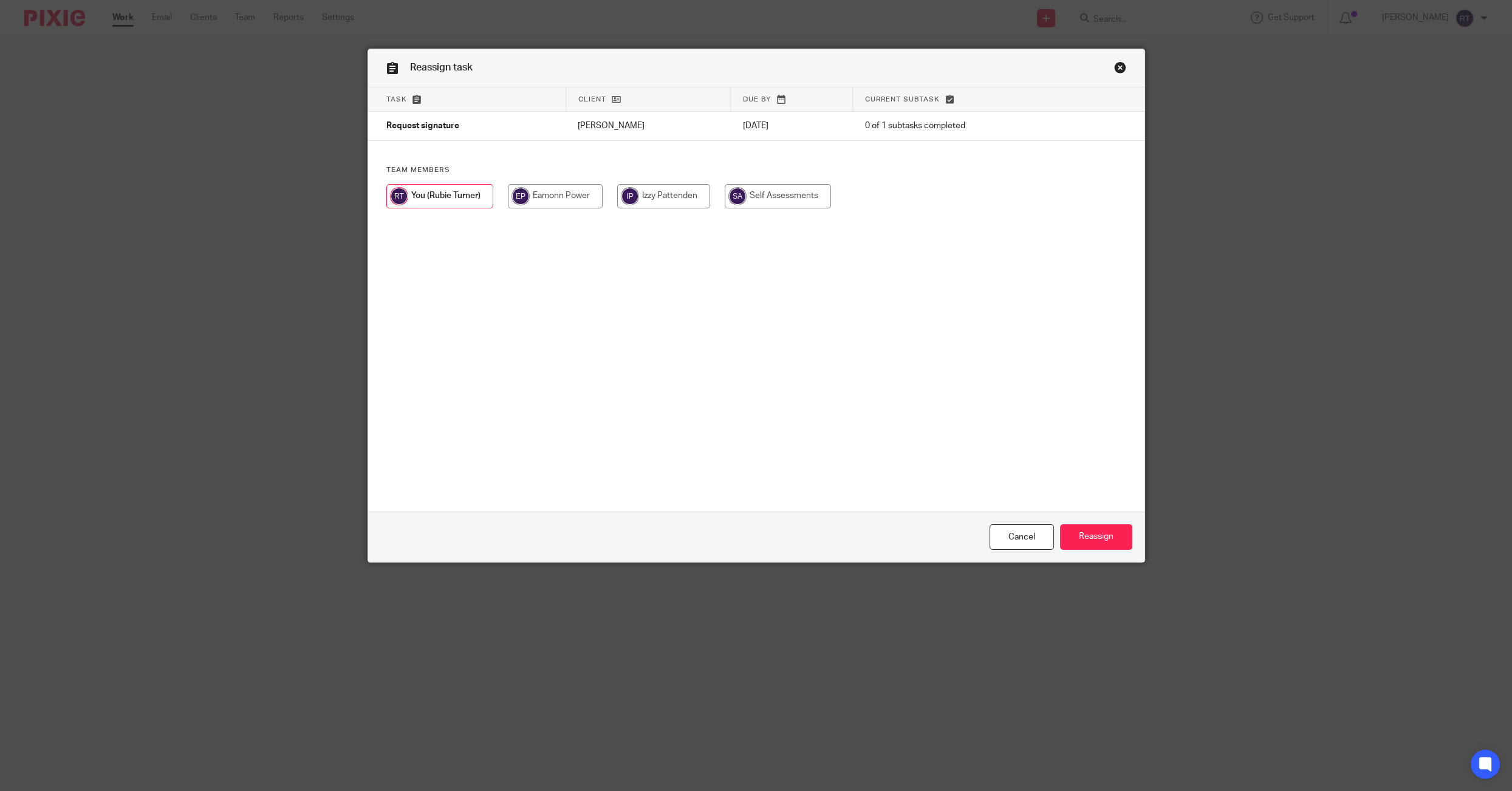
click at [762, 203] on input "radio" at bounding box center [778, 196] width 106 height 24
radio input "true"
click at [1077, 535] on input "Reassign" at bounding box center [1096, 537] width 72 height 26
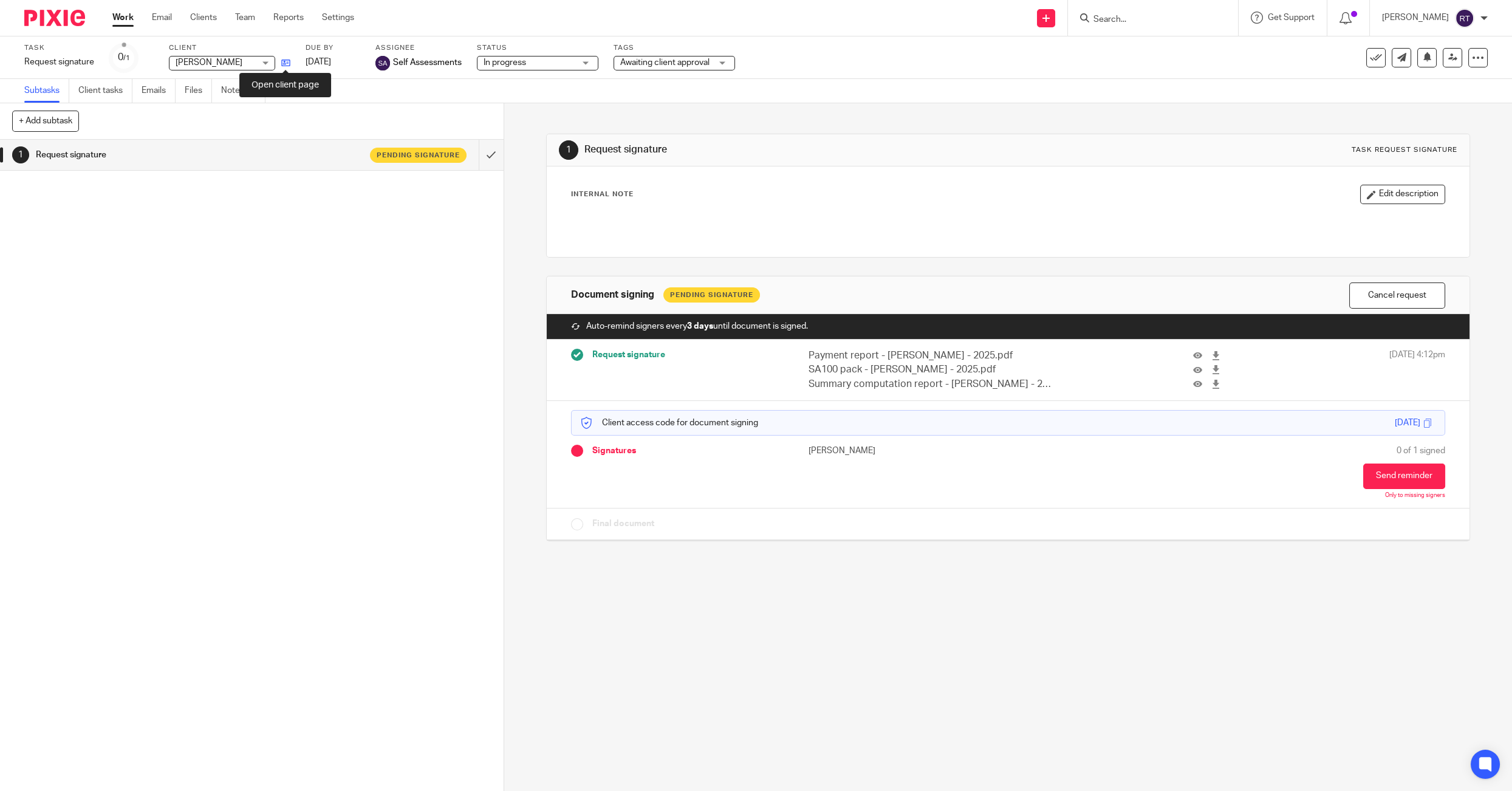
click at [281, 65] on icon at bounding box center [286, 63] width 9 height 9
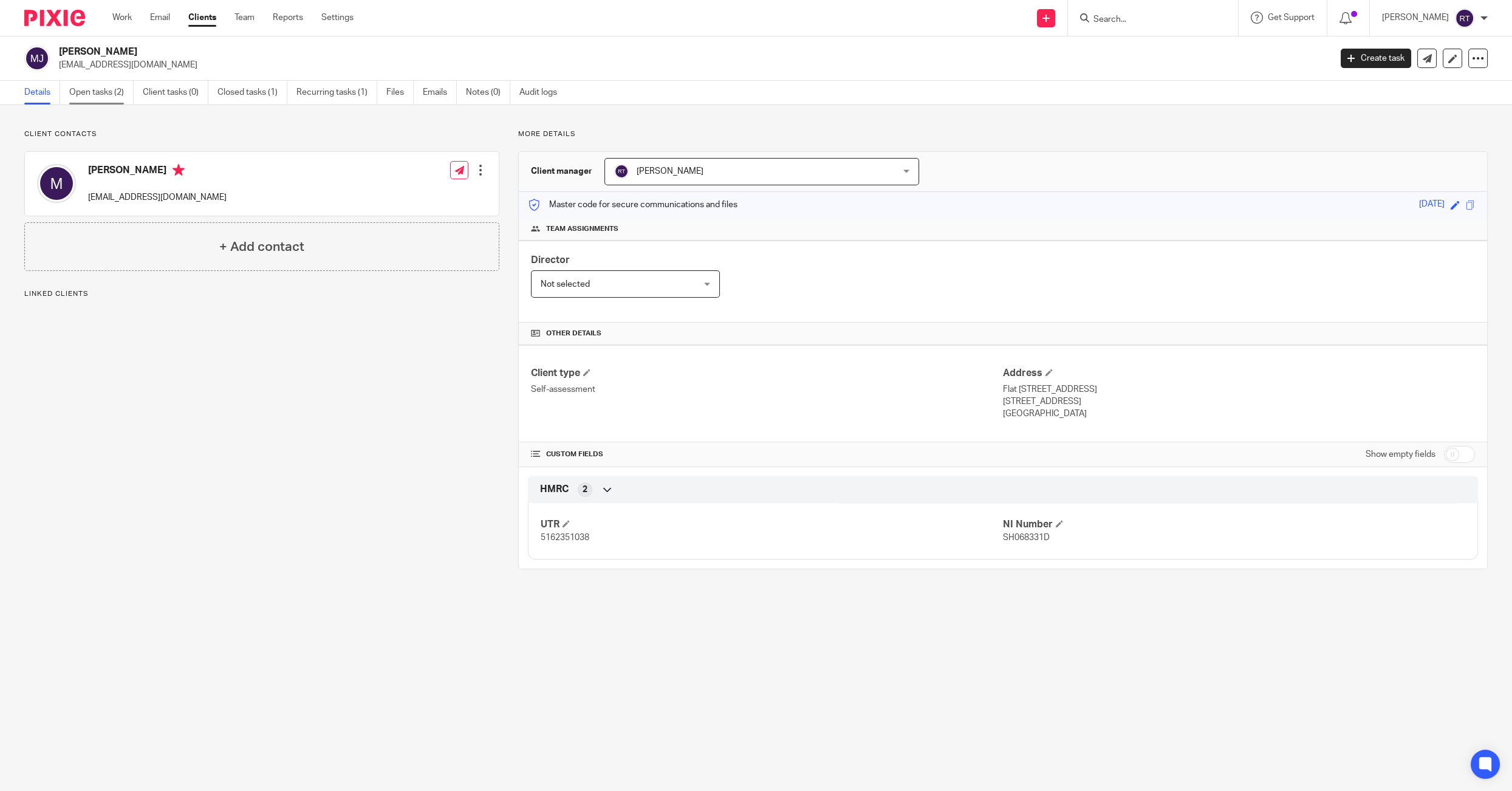
click at [111, 98] on link "Open tasks (2)" at bounding box center [101, 92] width 65 height 24
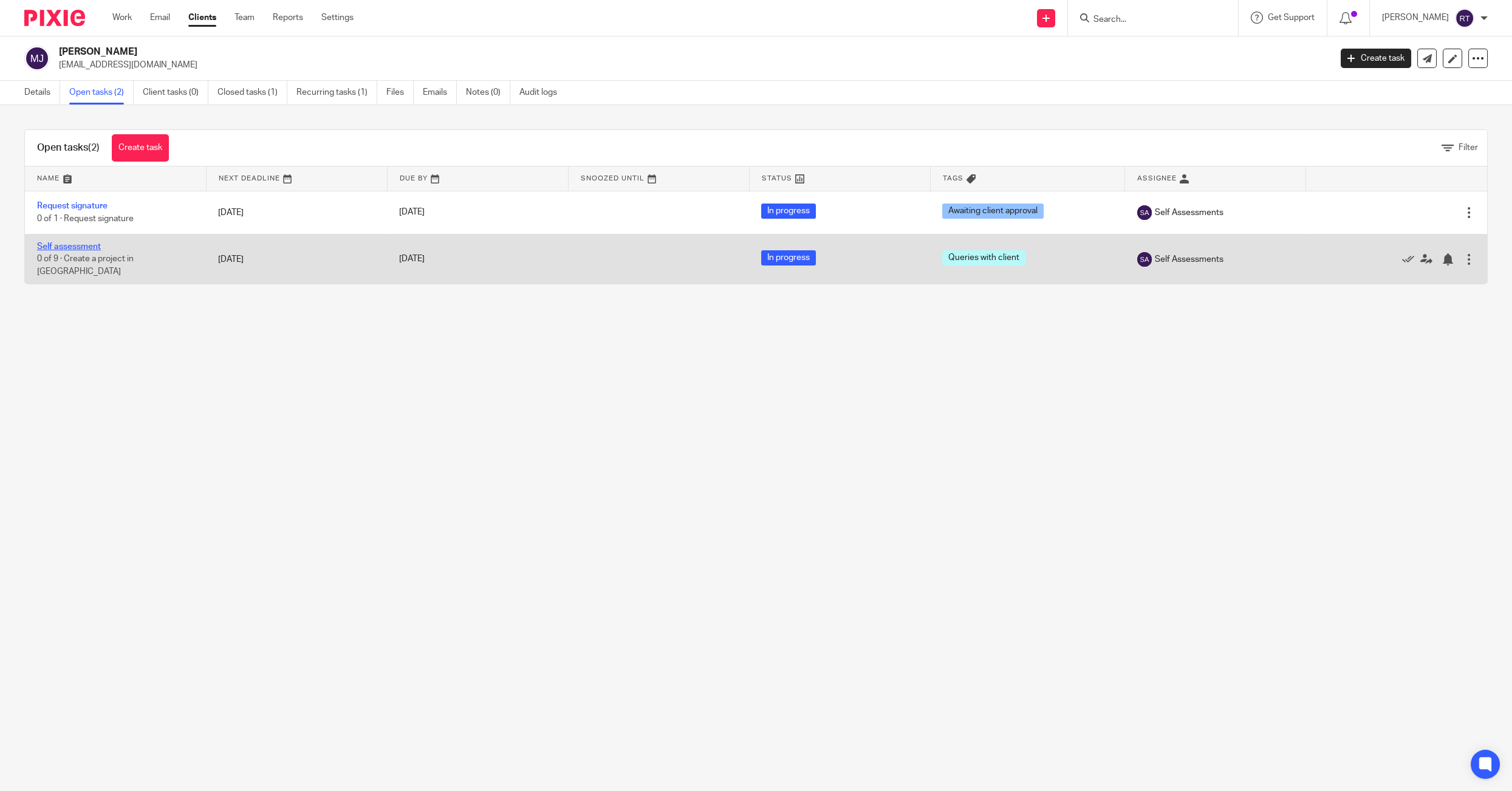
click at [80, 245] on link "Self assessment" at bounding box center [69, 246] width 64 height 8
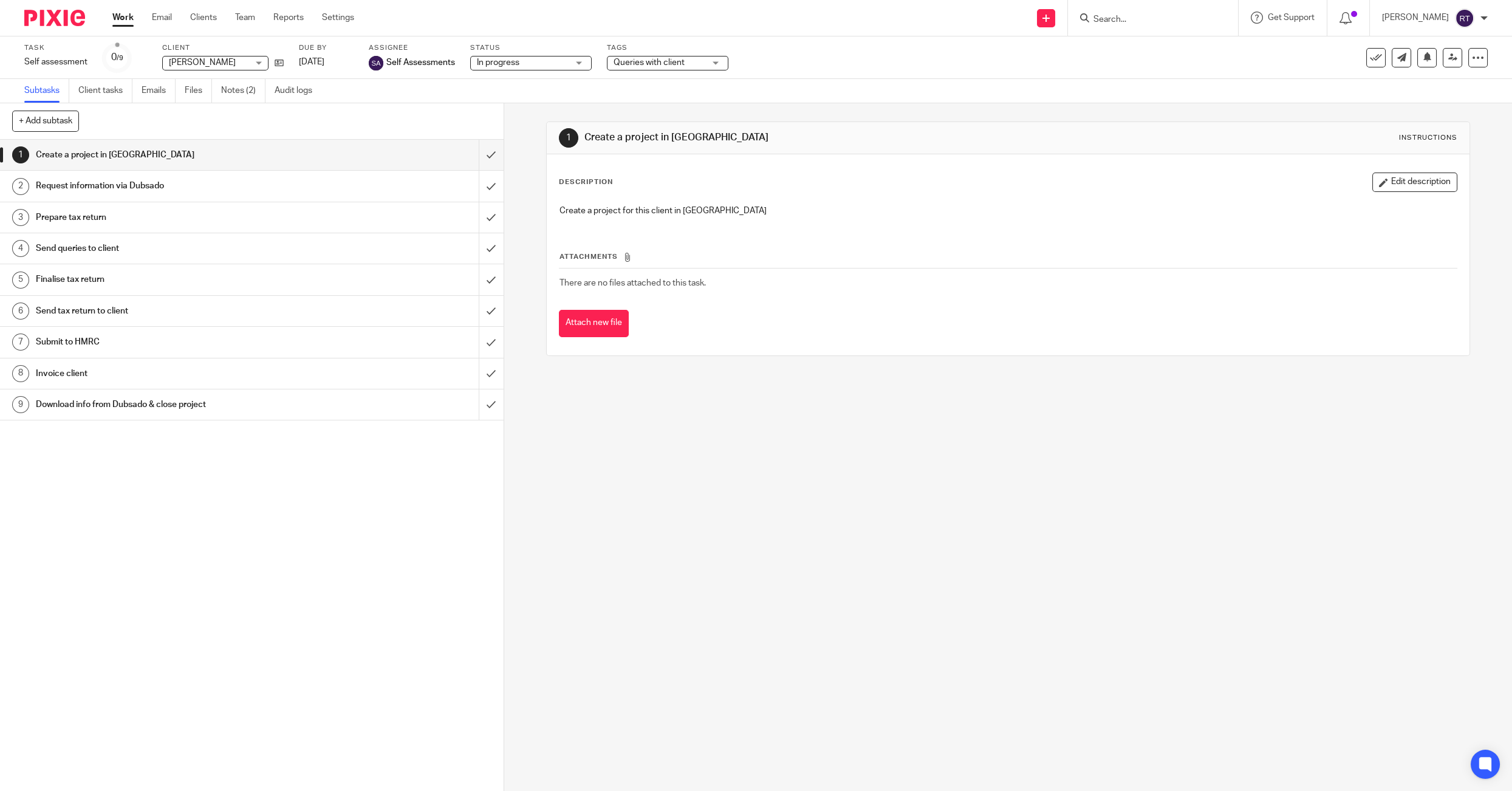
click at [658, 64] on span "Queries with client" at bounding box center [649, 62] width 71 height 8
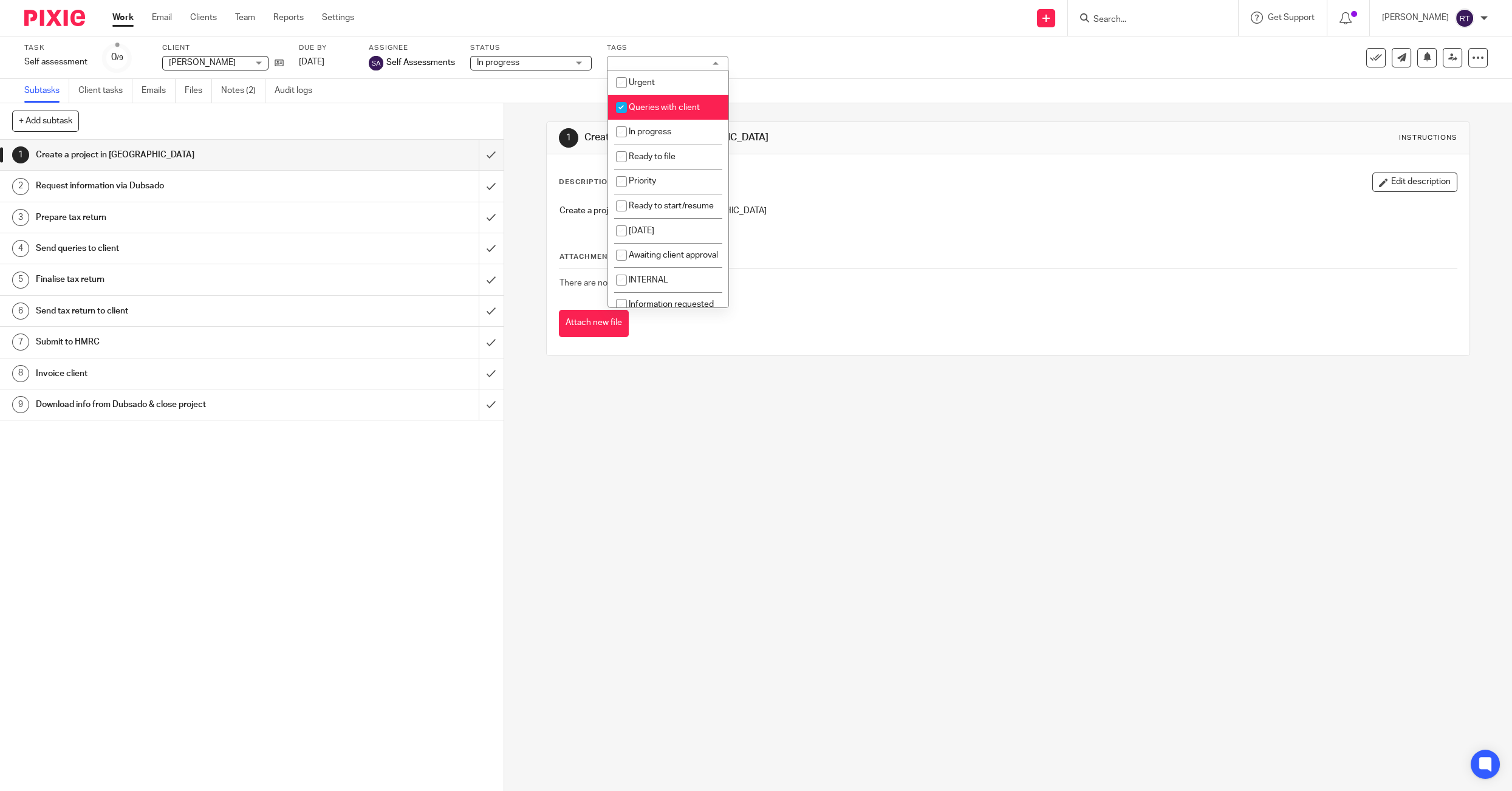
click at [651, 104] on span "Queries with client" at bounding box center [664, 107] width 71 height 8
checkbox input "false"
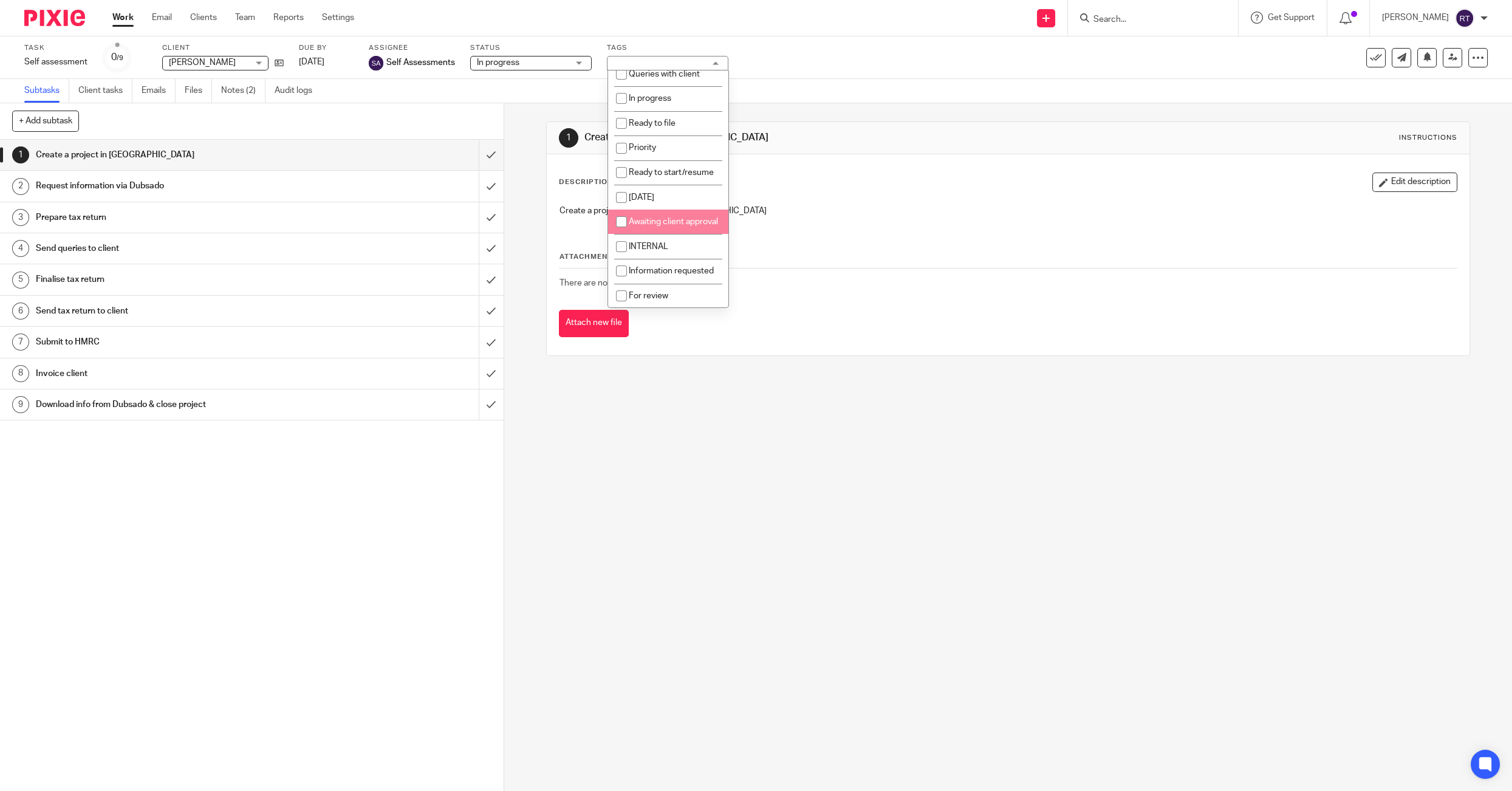
click at [660, 229] on li "Awaiting client approval" at bounding box center [668, 222] width 120 height 25
checkbox input "true"
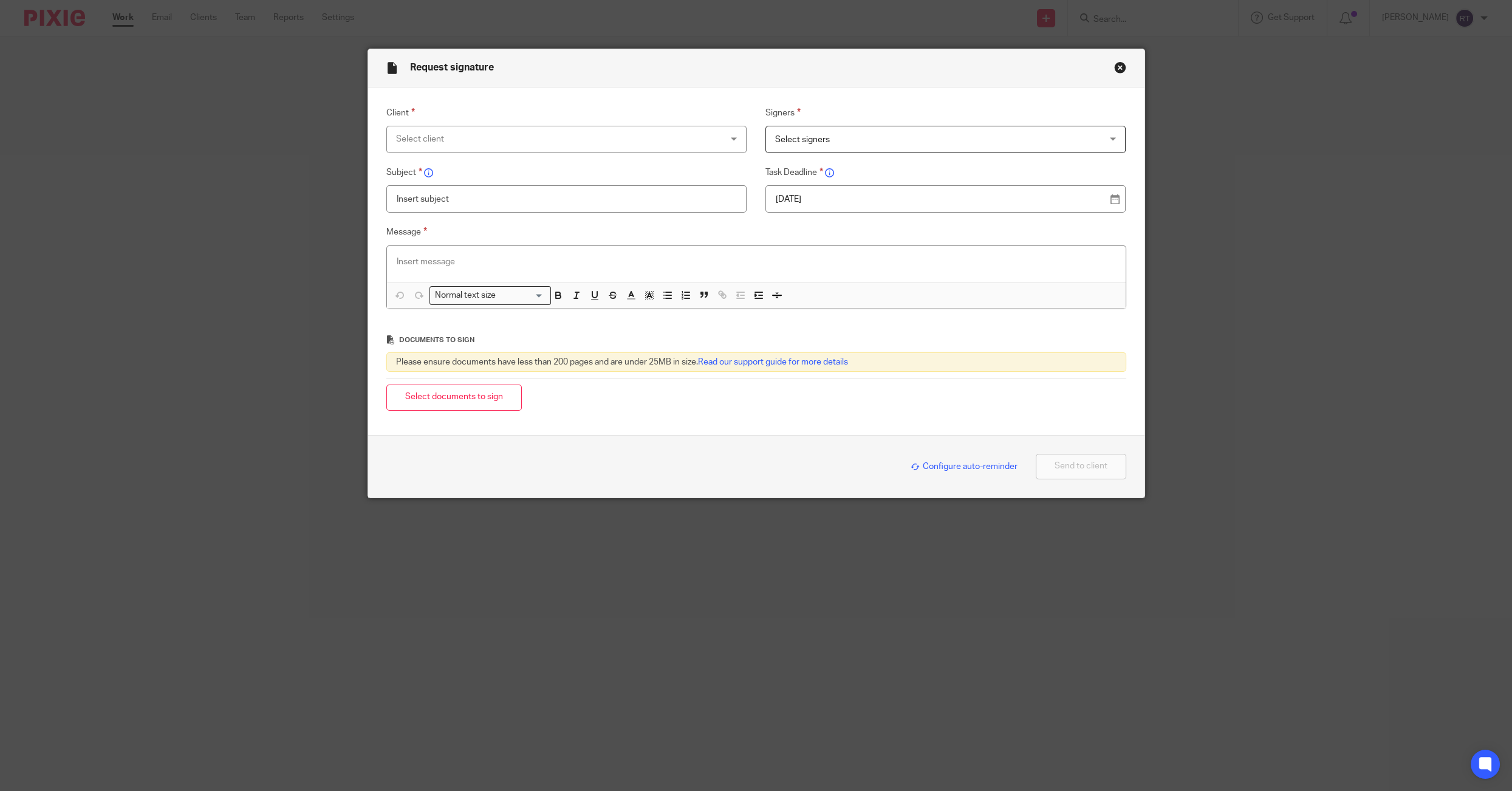
click at [1116, 68] on button "Close modal" at bounding box center [1120, 67] width 12 height 12
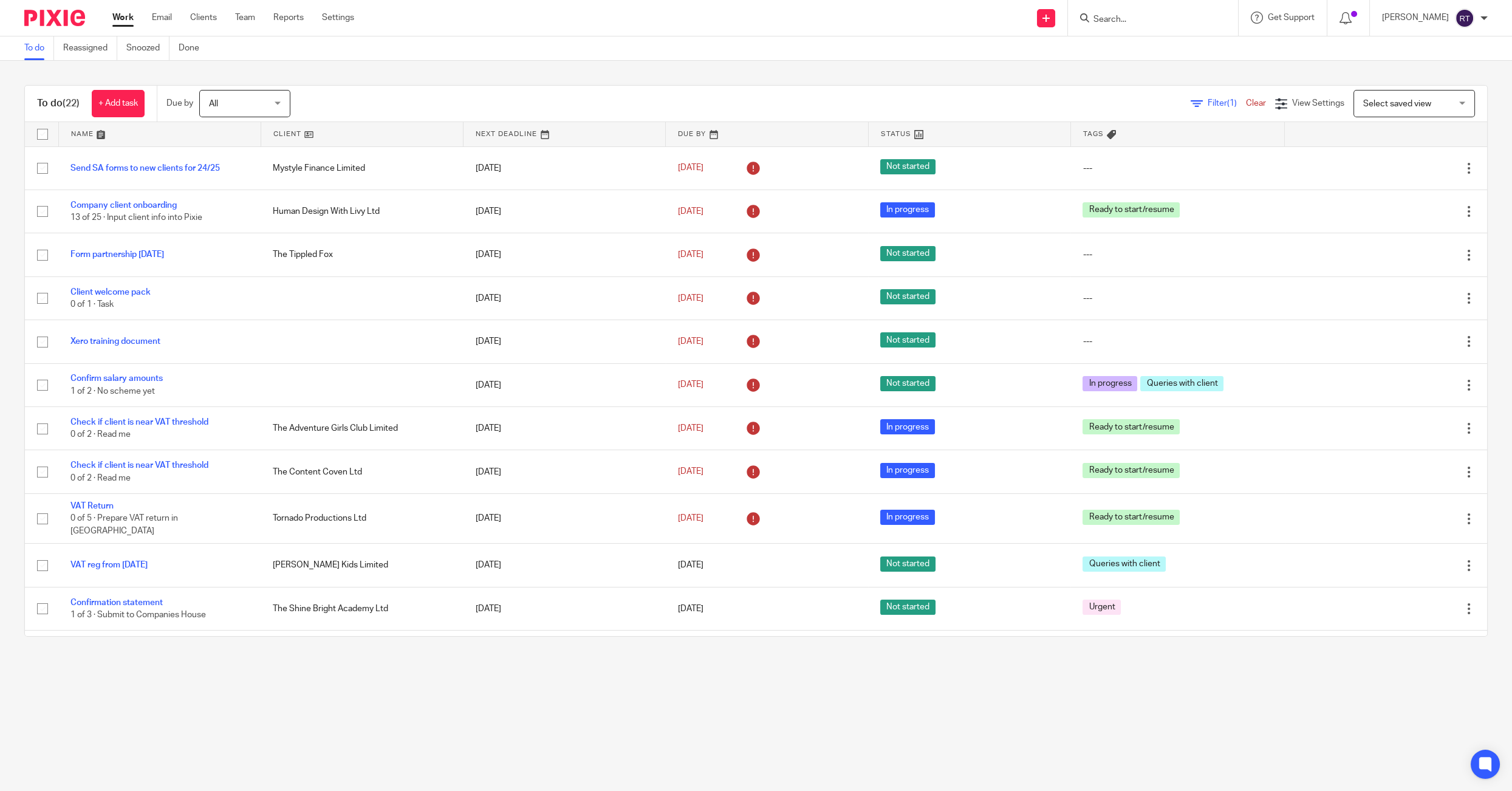
click at [1152, 27] on div at bounding box center [1153, 18] width 170 height 36
click at [1152, 19] on input "Search" at bounding box center [1146, 20] width 109 height 11
type input "mys"
click at [1146, 53] on link at bounding box center [1166, 47] width 151 height 19
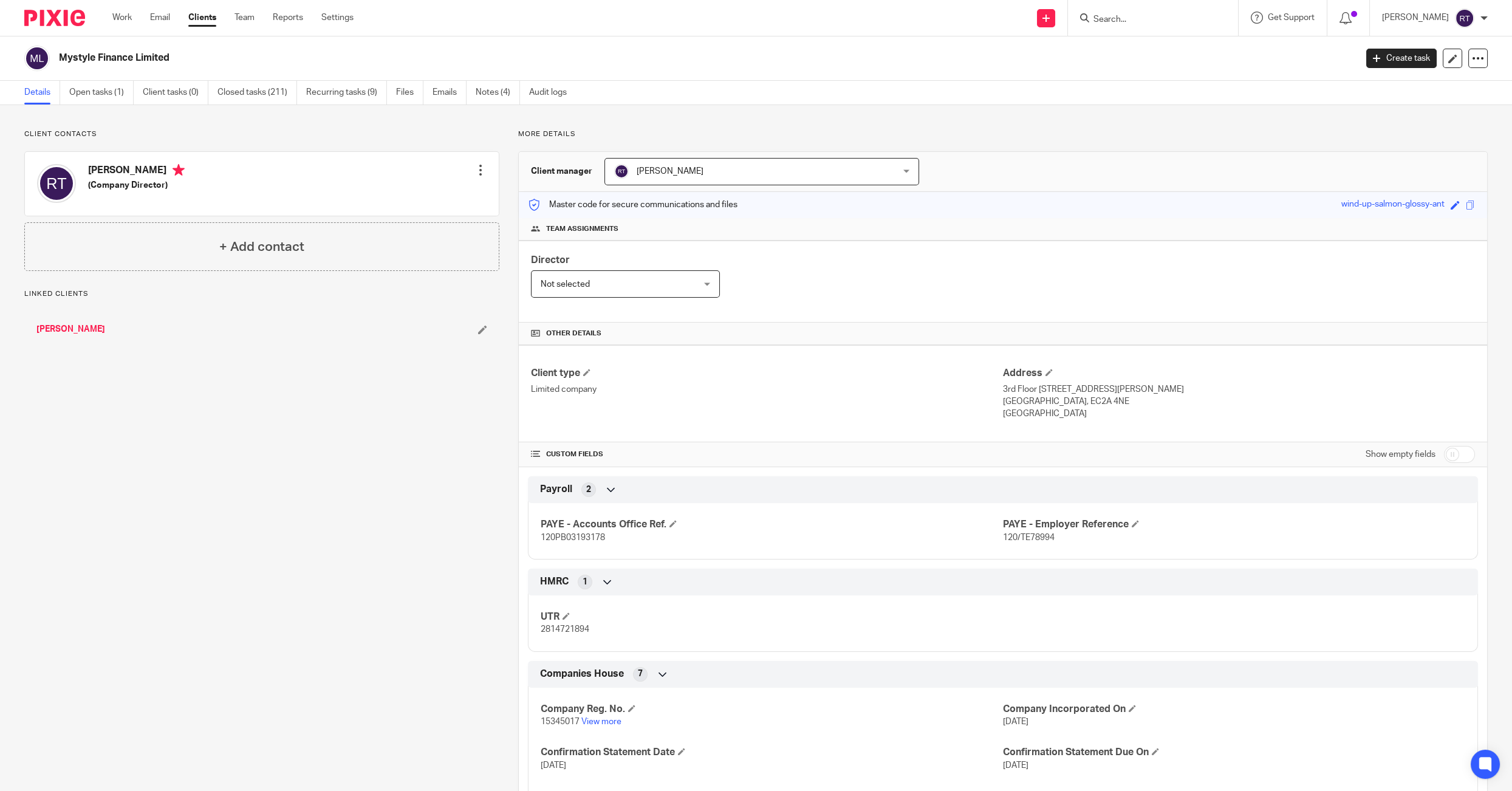
scroll to position [114, 0]
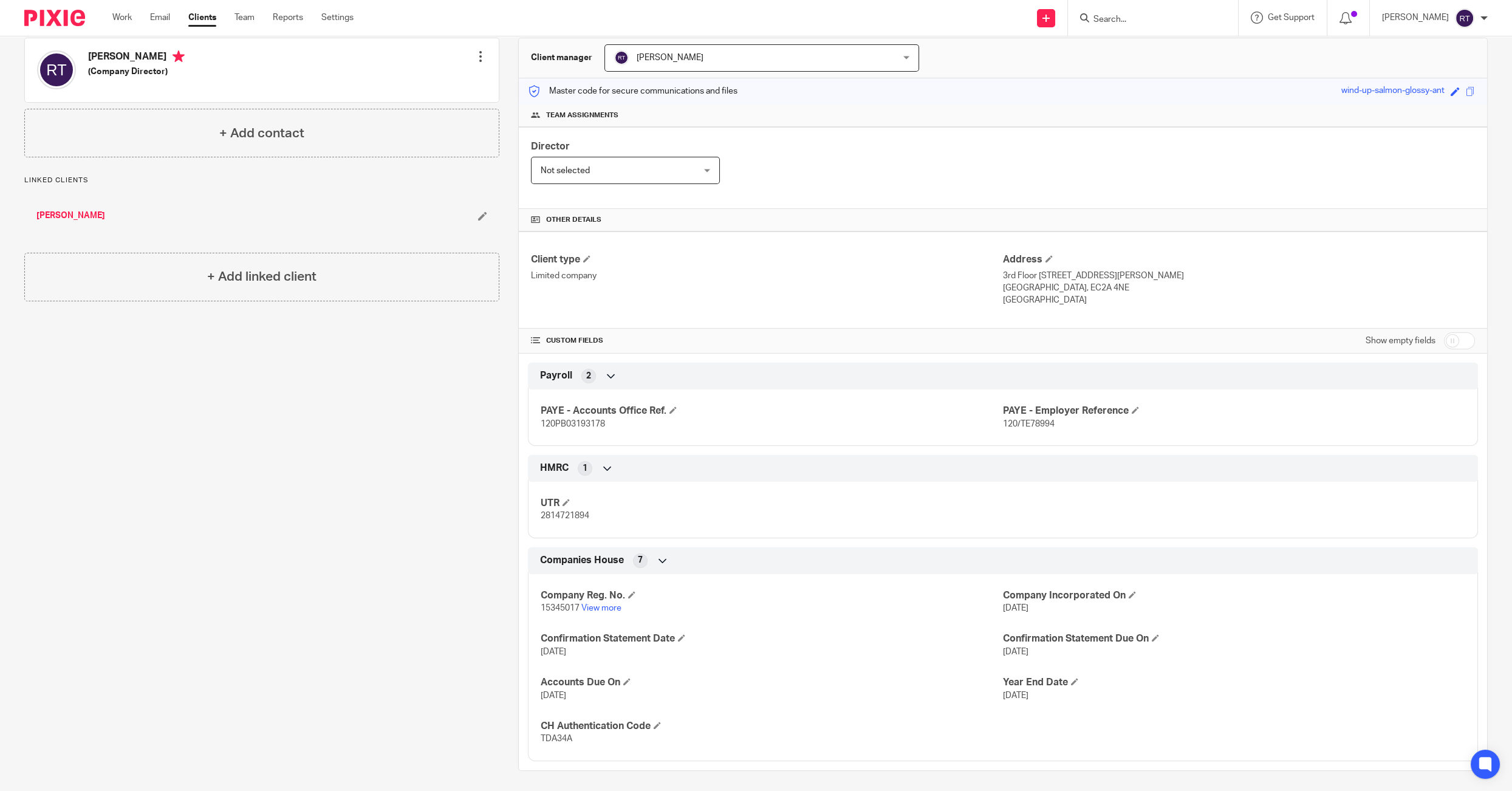
click at [557, 604] on span "15345017" at bounding box center [560, 608] width 39 height 8
copy span "15345017"
click at [555, 743] on div "Company Reg. No. 15345017 View more Company Incorporated On 12 Dec 2023 Confirm…" at bounding box center [1003, 663] width 950 height 196
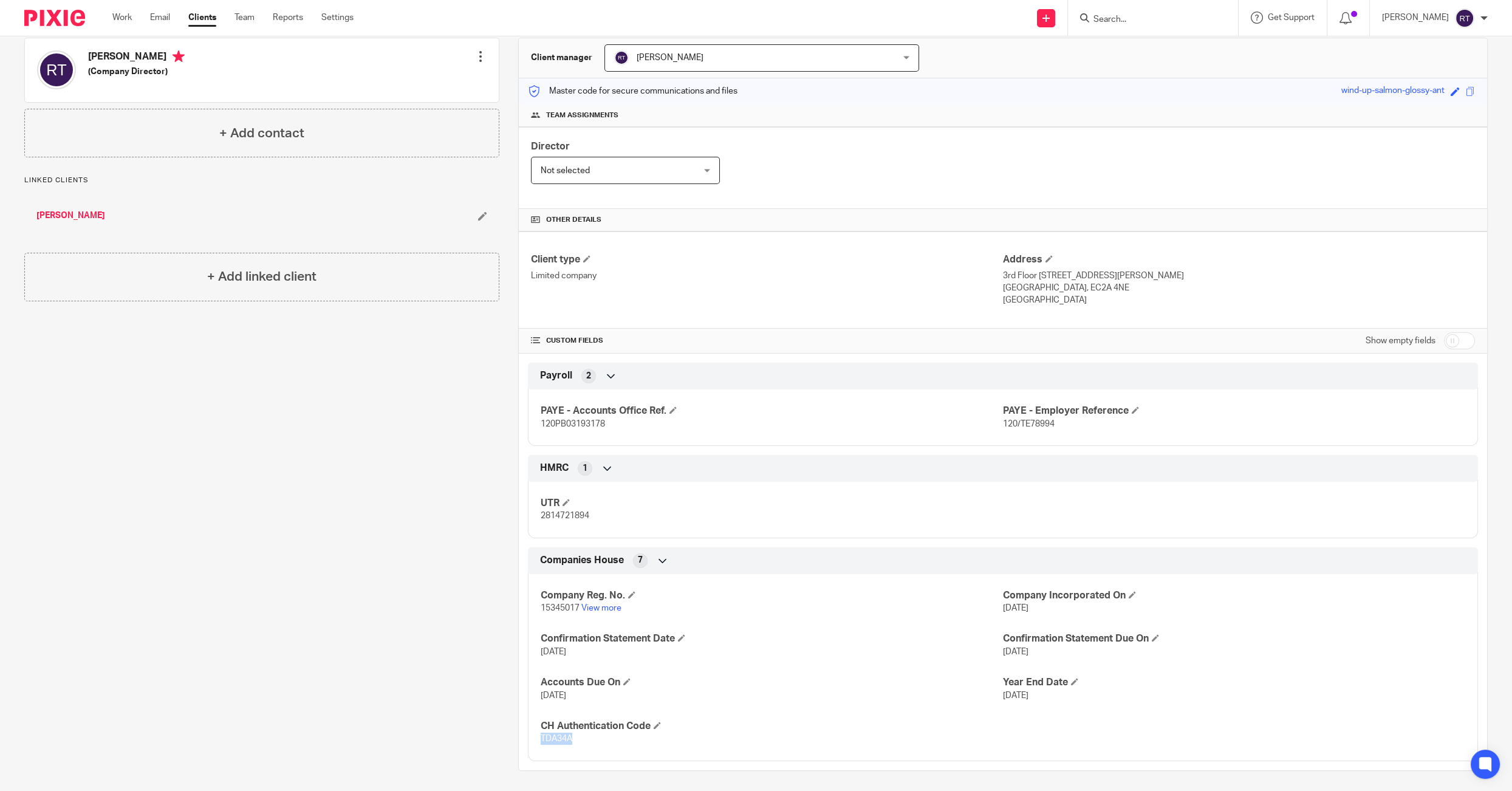
copy span "TDA34A"
click at [605, 604] on link "View more" at bounding box center [601, 608] width 40 height 8
click at [1055, 256] on h4 "Address" at bounding box center [1239, 259] width 472 height 13
click at [1051, 256] on span at bounding box center [1049, 258] width 7 height 7
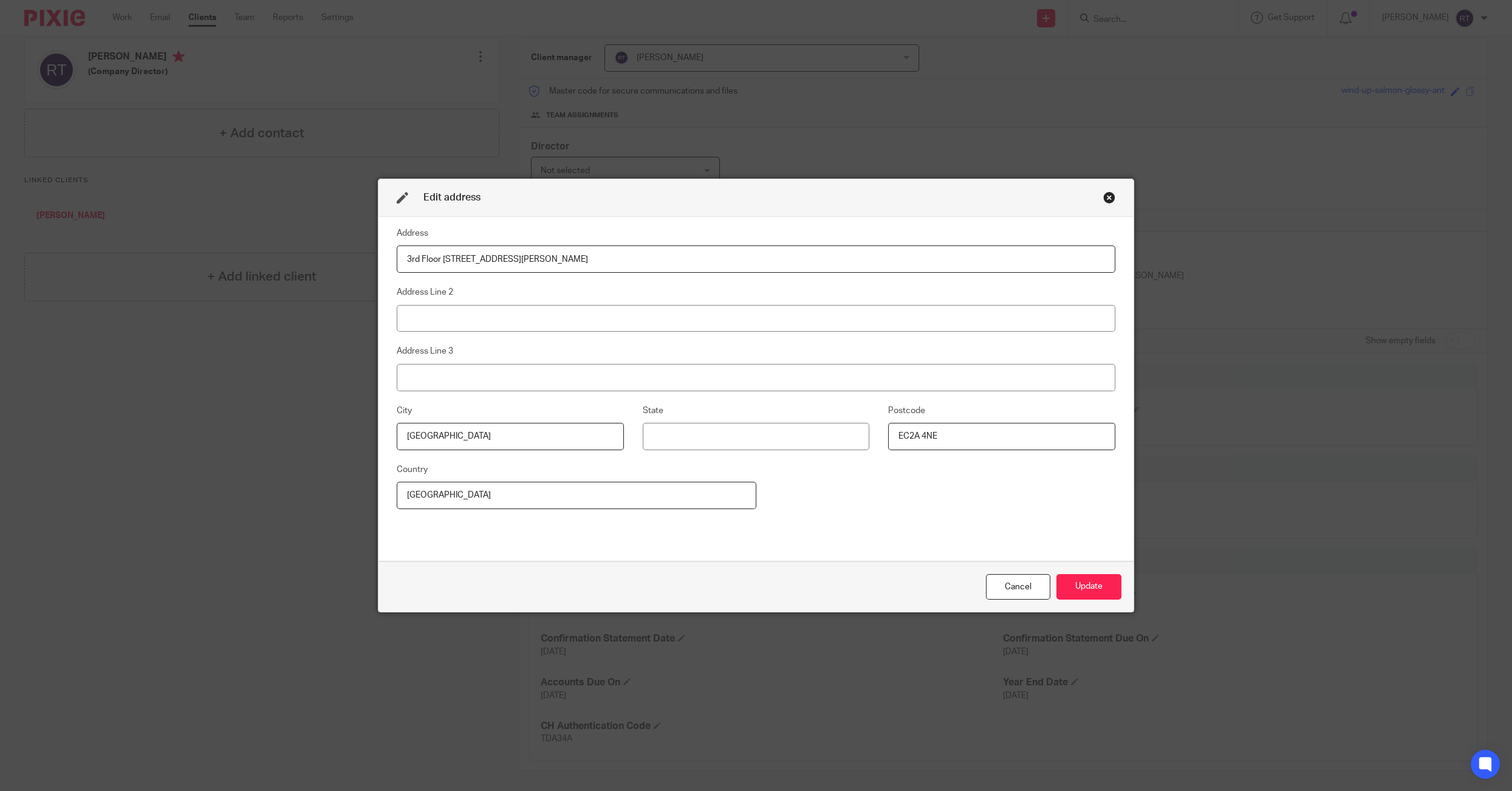
click at [838, 265] on input "3rd Floor 86-90 Paul Street" at bounding box center [756, 259] width 719 height 27
click at [826, 260] on input "3rd Floor 86-90 Paul Street" at bounding box center [756, 259] width 719 height 27
type input "167-169 Great Portland Street 5th Floor, London, England, W1W 5PF"
click at [550, 442] on input "London" at bounding box center [510, 436] width 227 height 27
click at [944, 433] on input "EC2A 4NE" at bounding box center [1001, 436] width 227 height 27
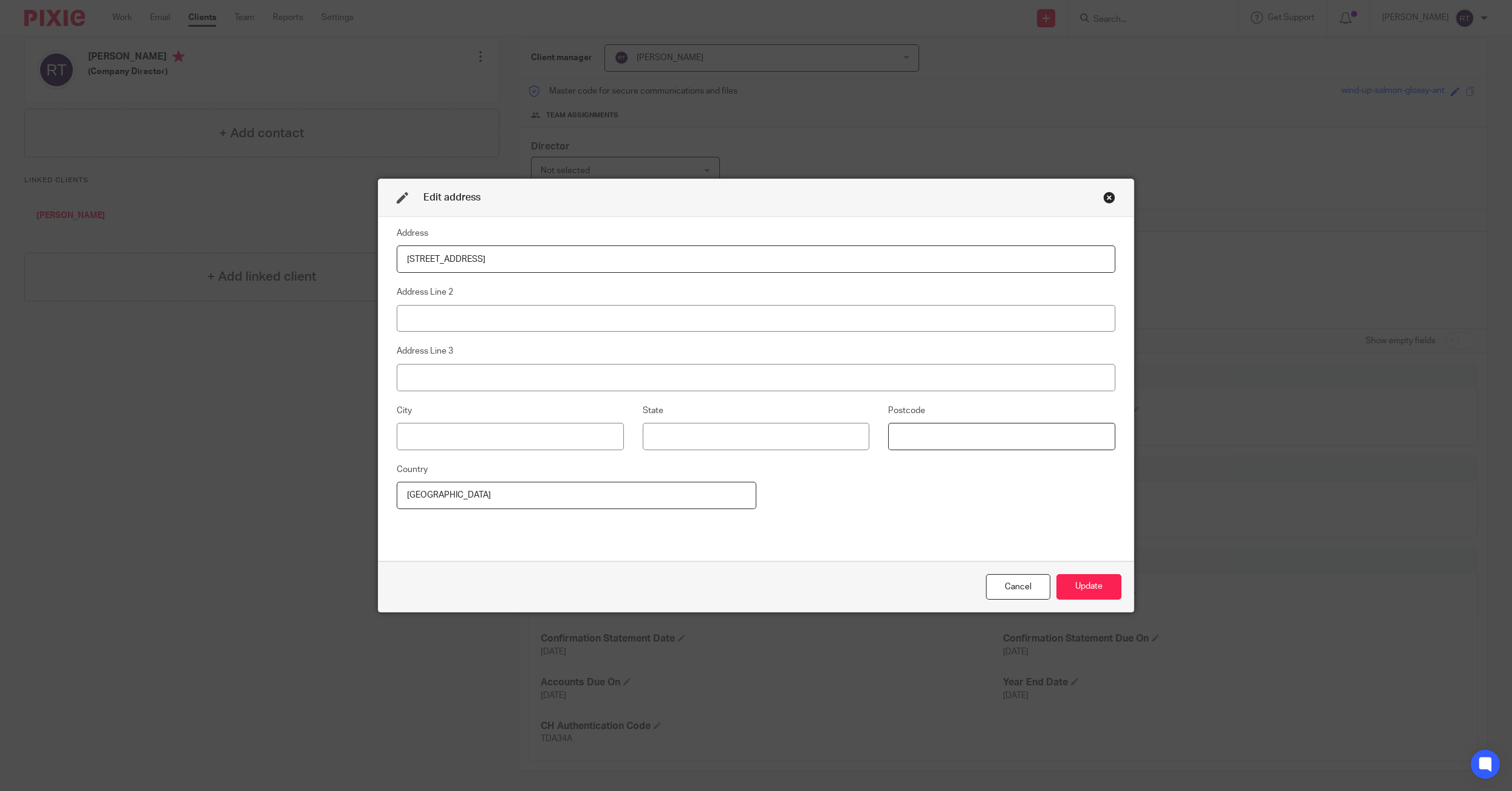
scroll to position [102, 0]
click at [1102, 586] on button "Update" at bounding box center [1089, 587] width 65 height 26
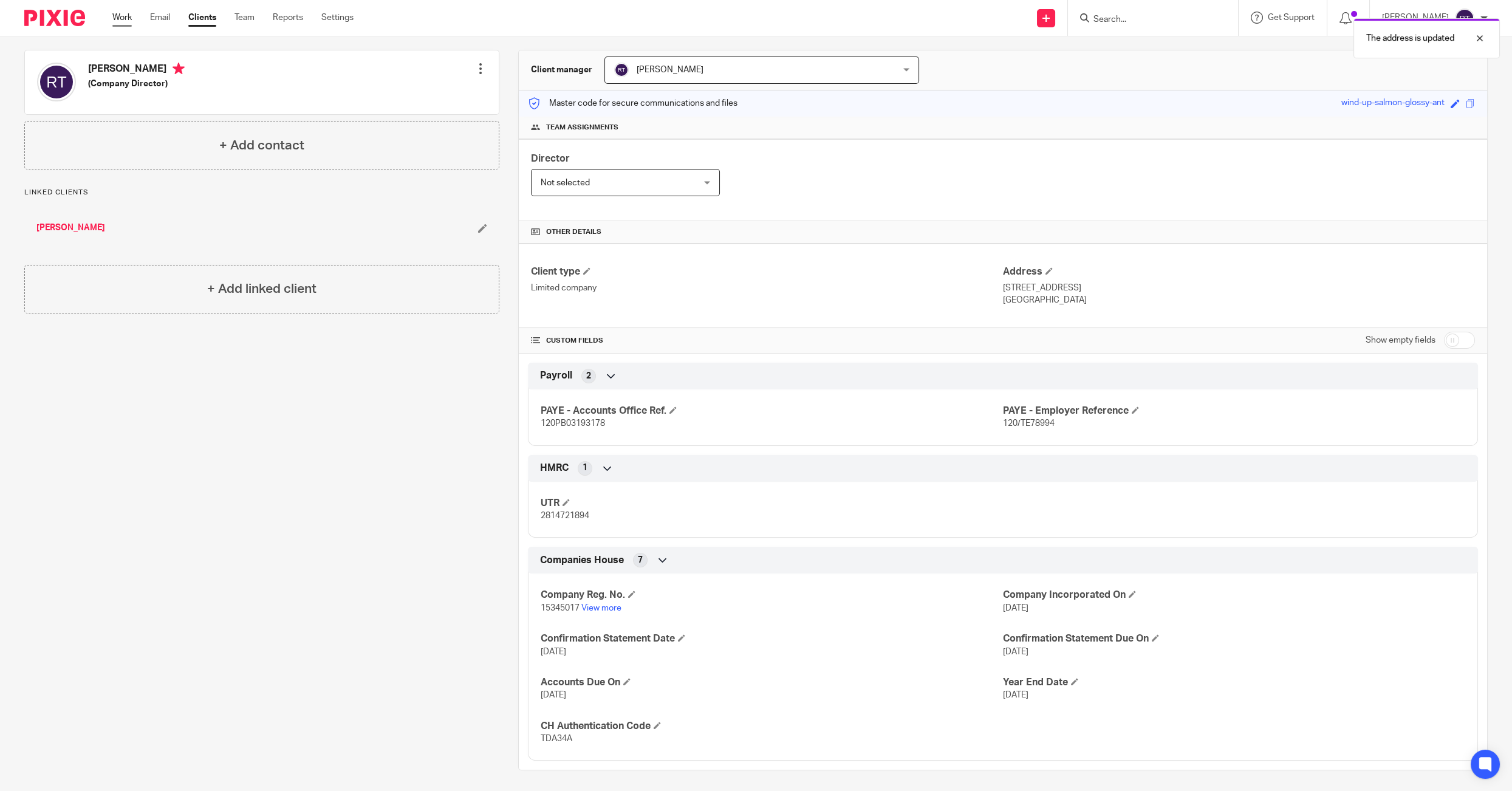
click at [115, 19] on link "Work" at bounding box center [122, 17] width 19 height 12
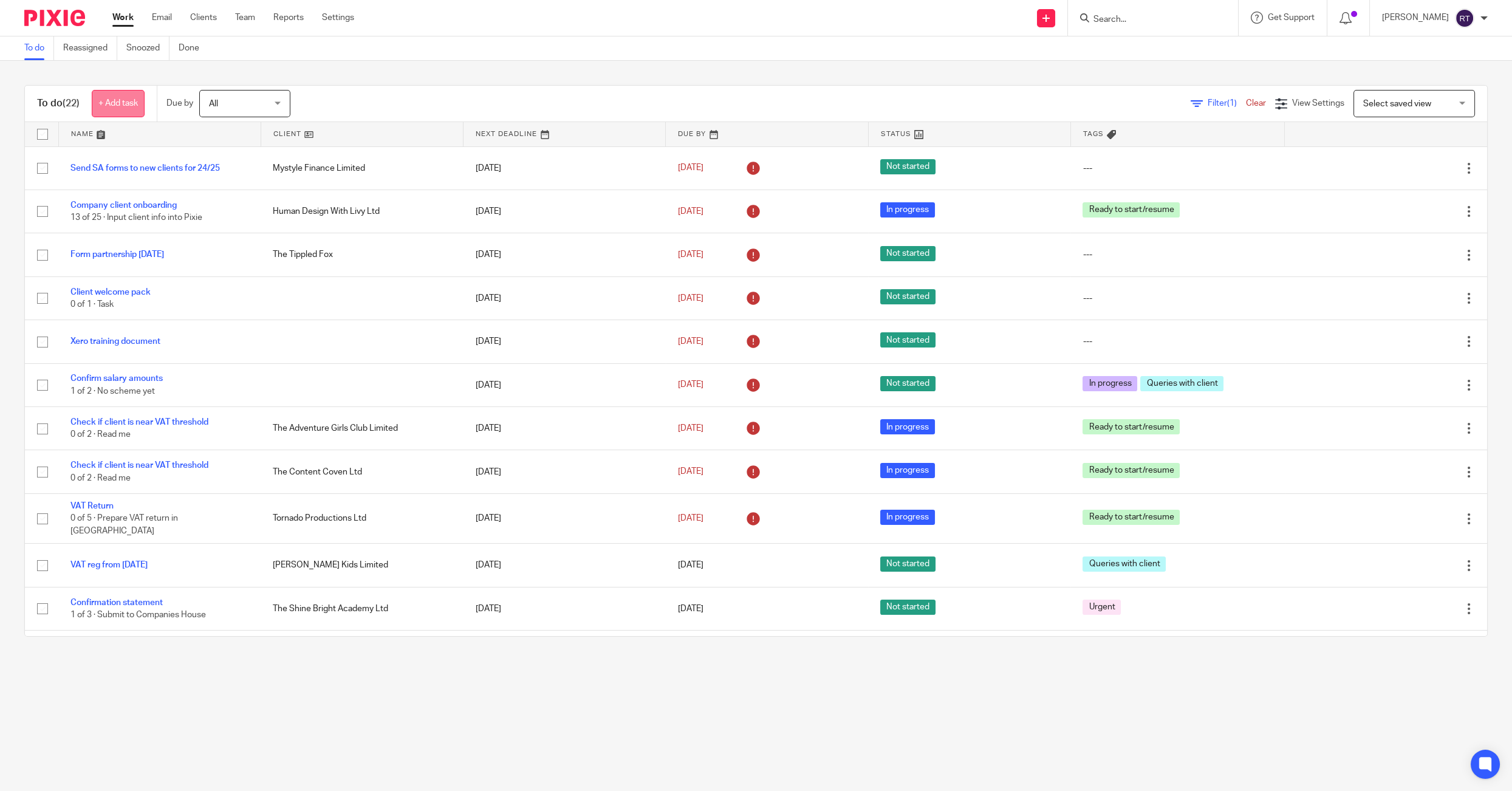
click at [107, 104] on link "+ Add task" at bounding box center [118, 104] width 53 height 27
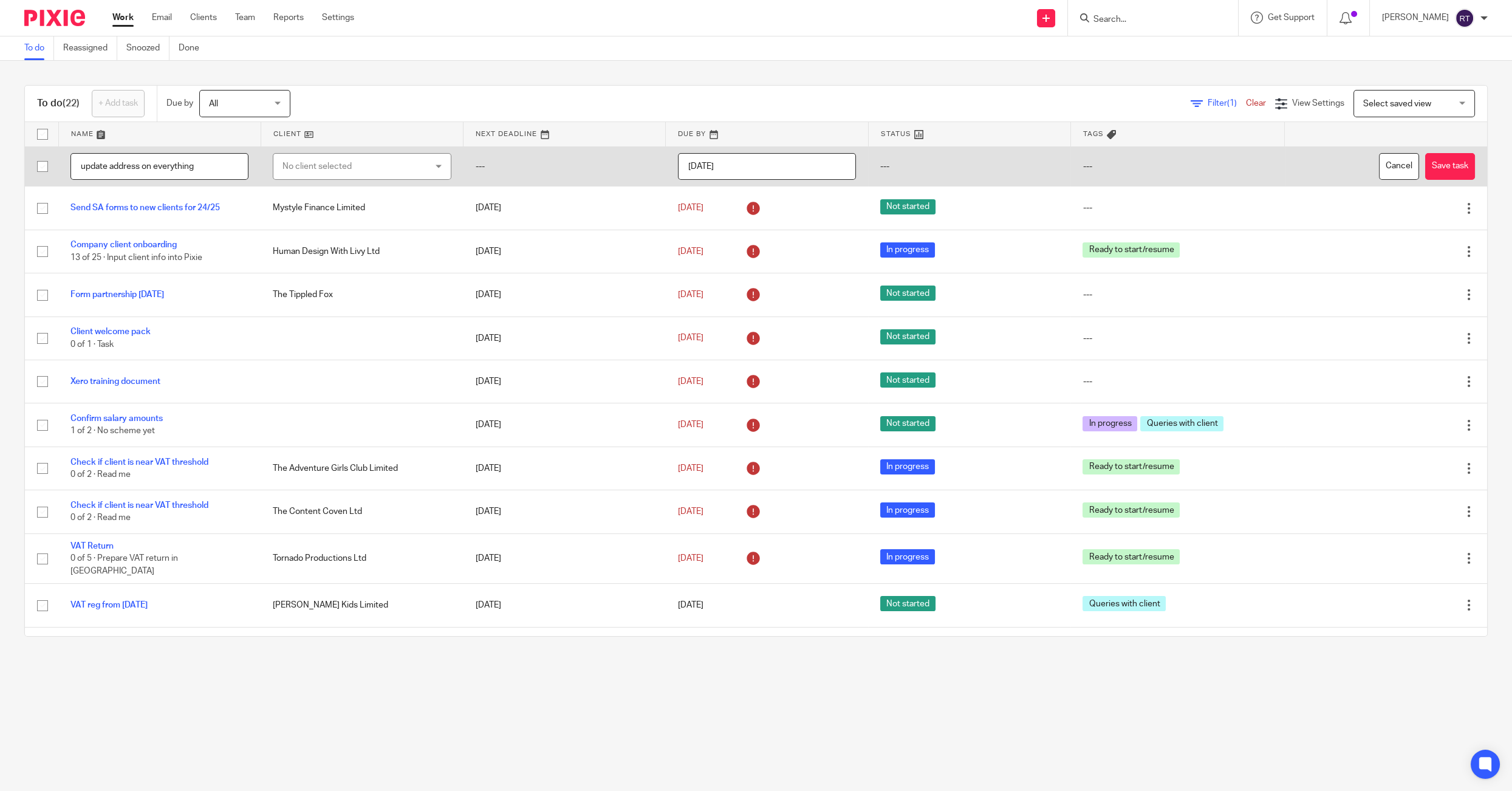
type input "update address on everything"
click at [380, 183] on td "No client selected No client selected Agate Maluhina Alexandra Fearon Alexandra…" at bounding box center [362, 166] width 203 height 40
click at [374, 168] on div "No client selected" at bounding box center [350, 167] width 134 height 26
type input "mys"
click at [395, 223] on li "Mystyle Finance Limited" at bounding box center [362, 227] width 177 height 25
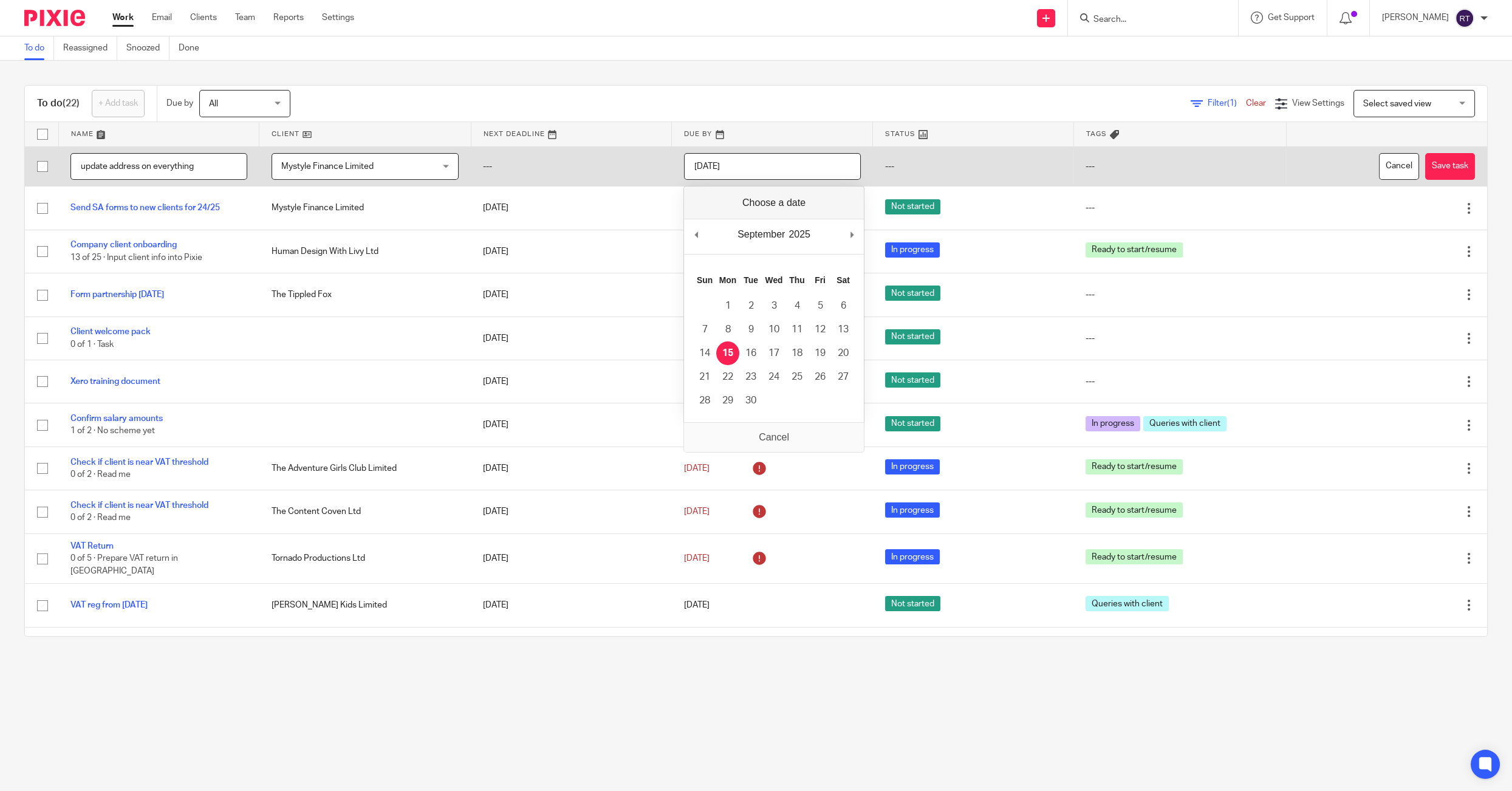
click at [749, 174] on input "[DATE]" at bounding box center [773, 167] width 177 height 27
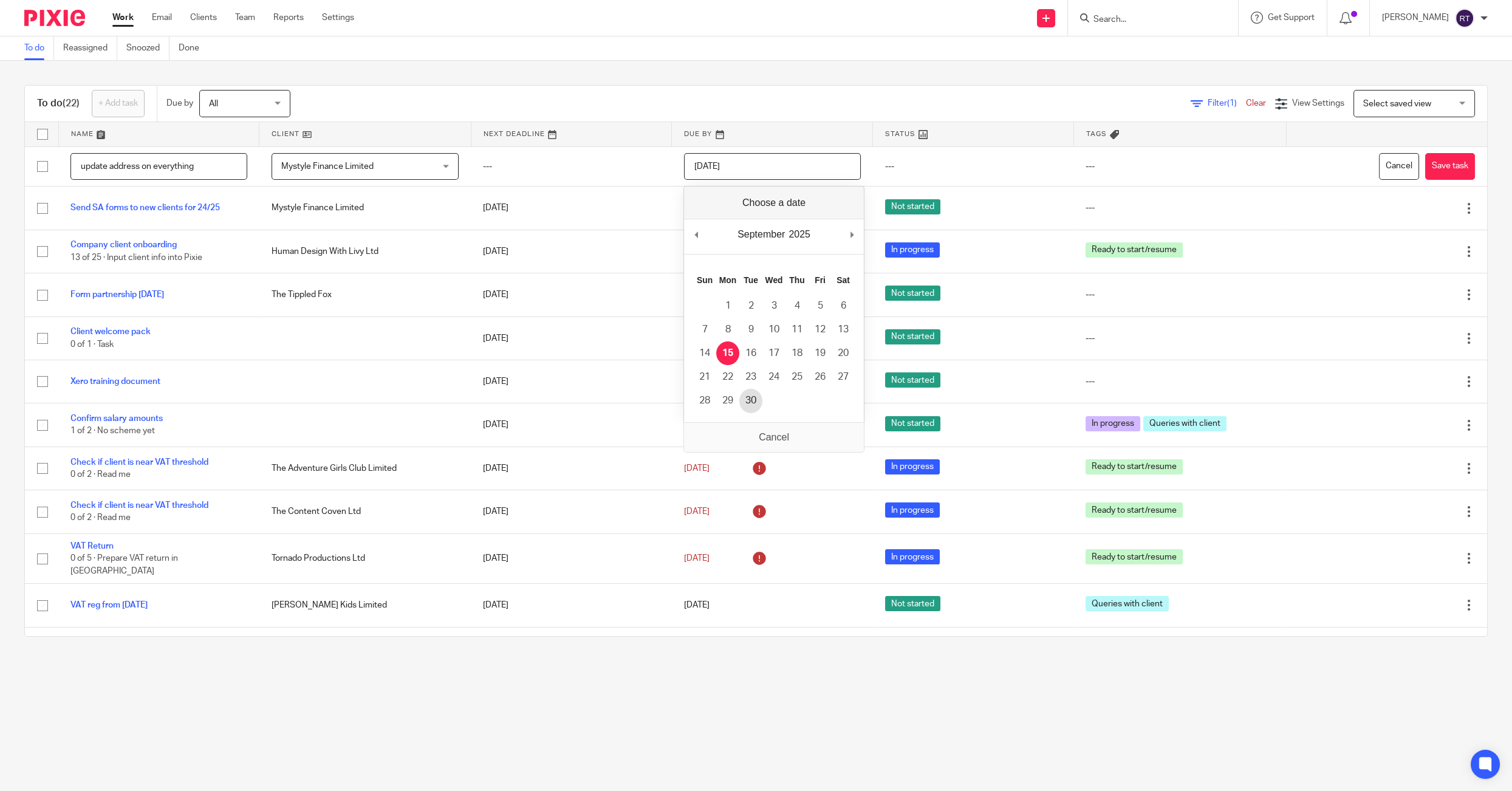
type input "2025-09-30"
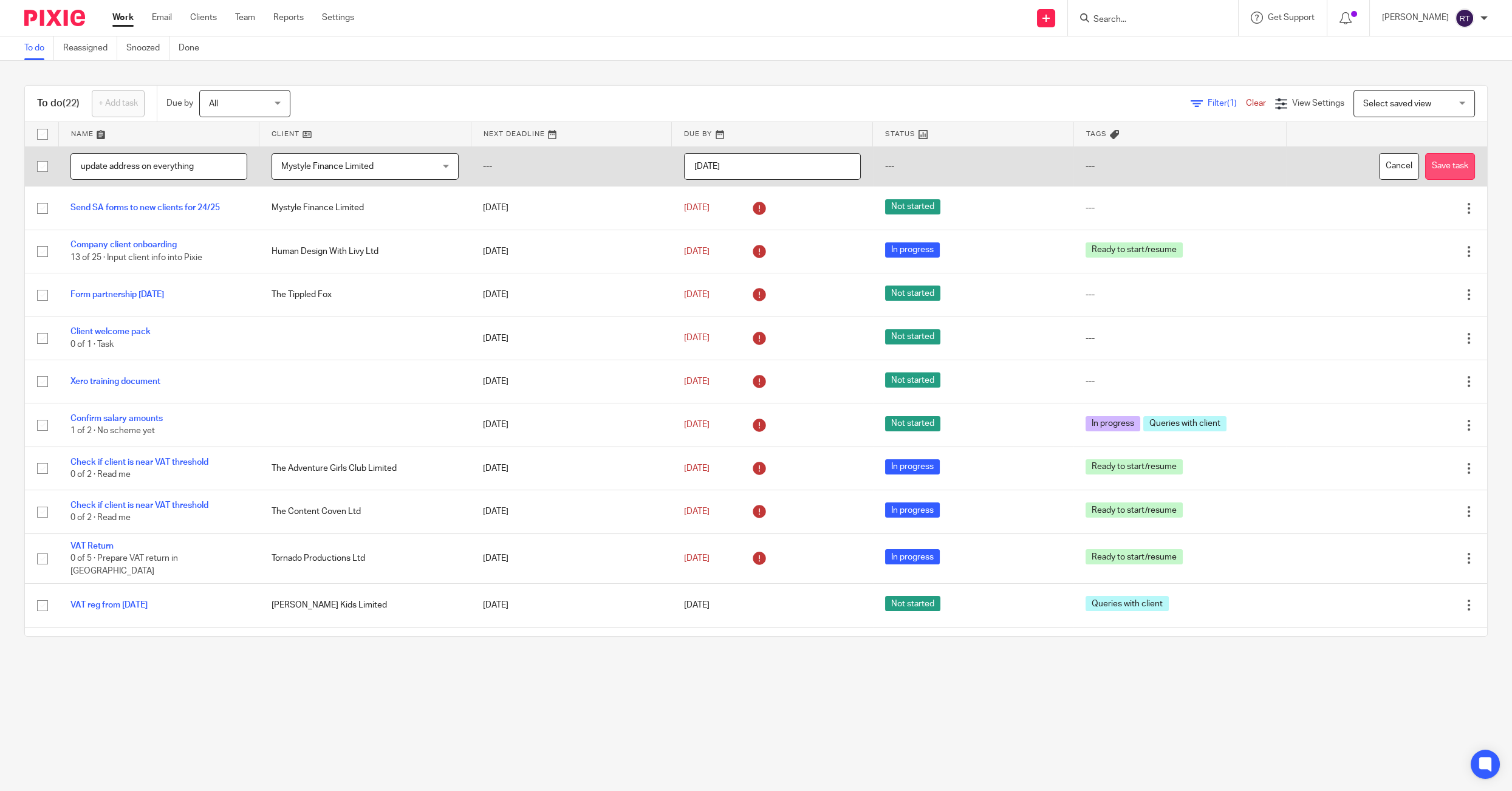
click at [1428, 158] on button "Save task" at bounding box center [1450, 167] width 50 height 27
